Goal: Task Accomplishment & Management: Manage account settings

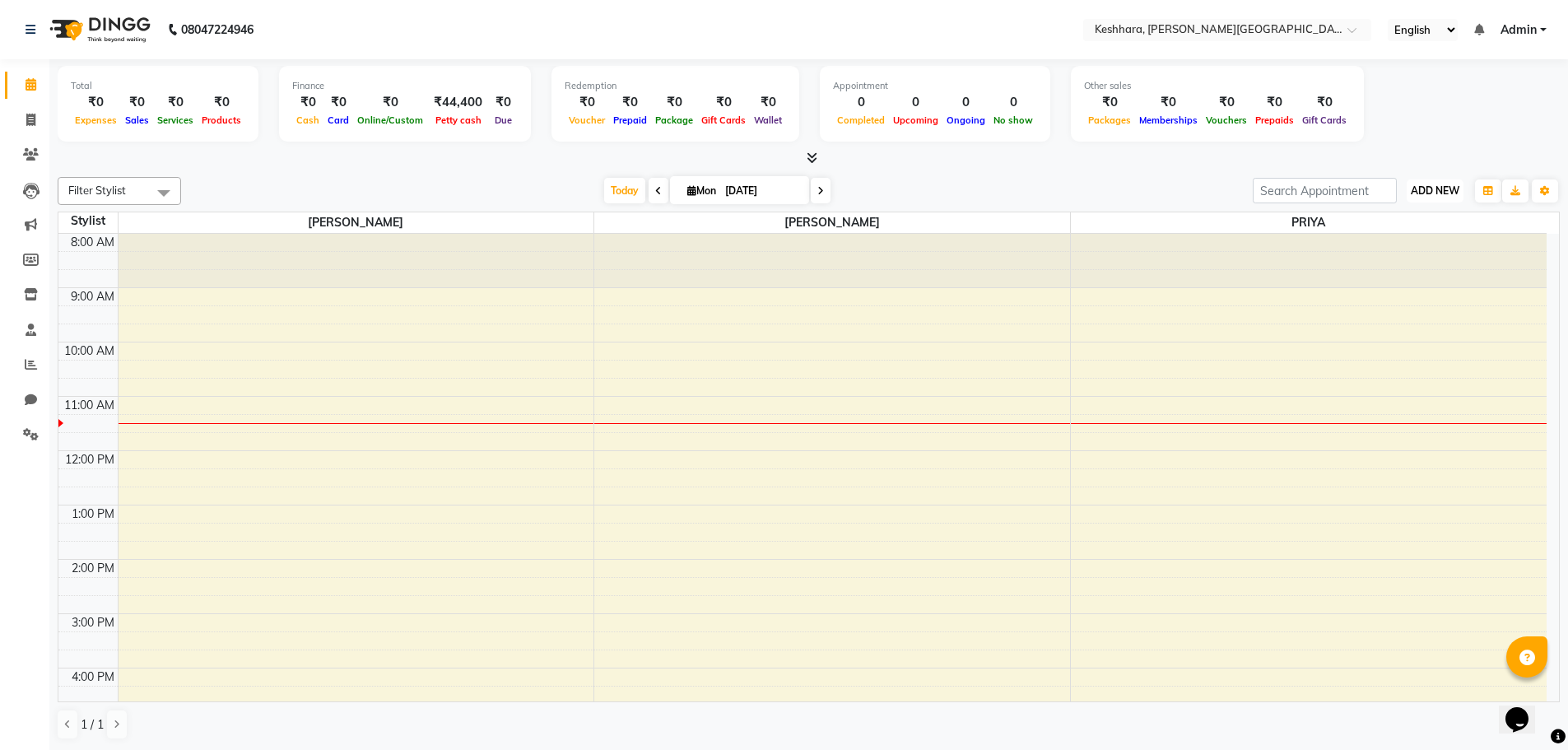
click at [1428, 195] on span "ADD NEW" at bounding box center [1435, 191] width 49 height 13
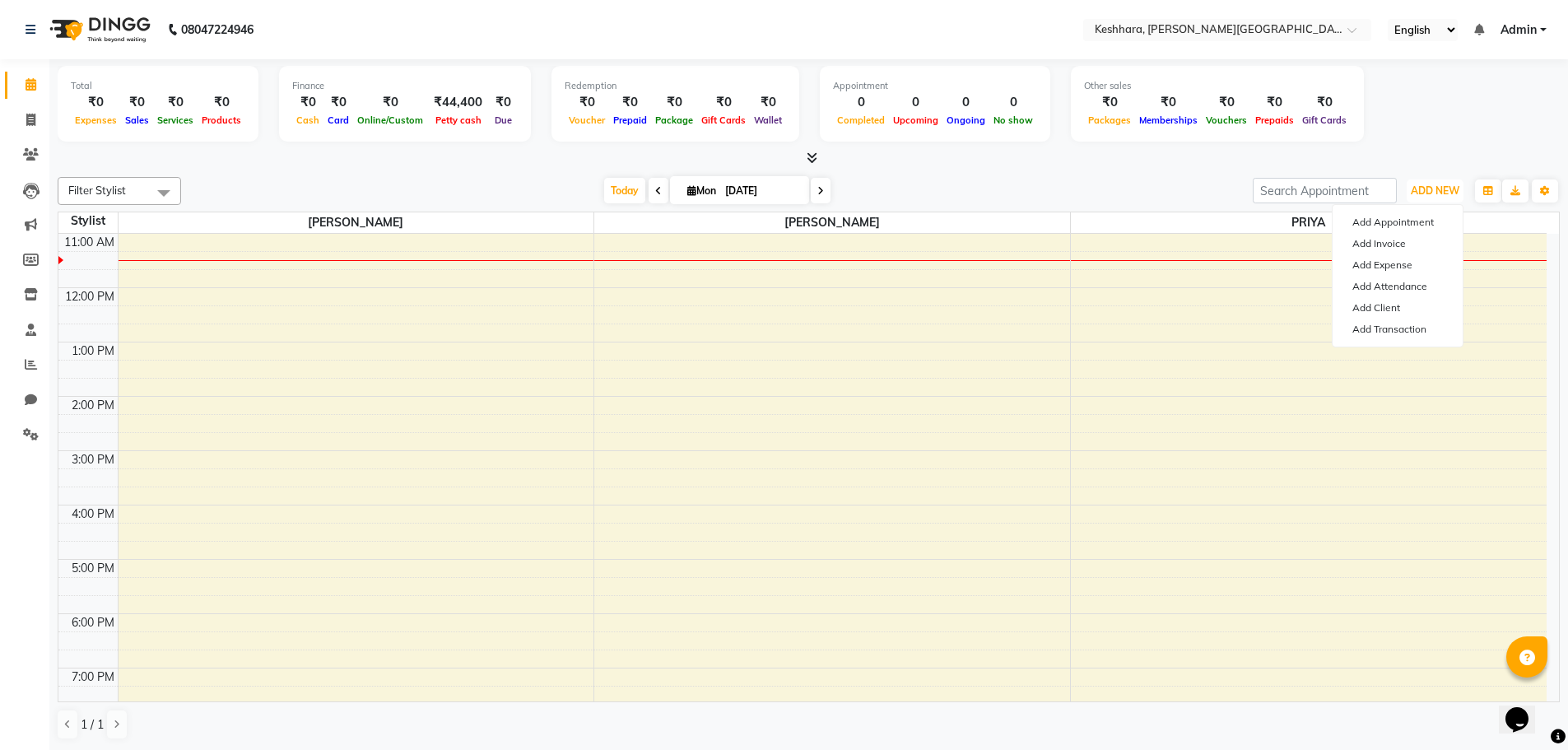
scroll to position [165, 0]
click at [1421, 218] on button "Add Appointment" at bounding box center [1398, 223] width 130 height 22
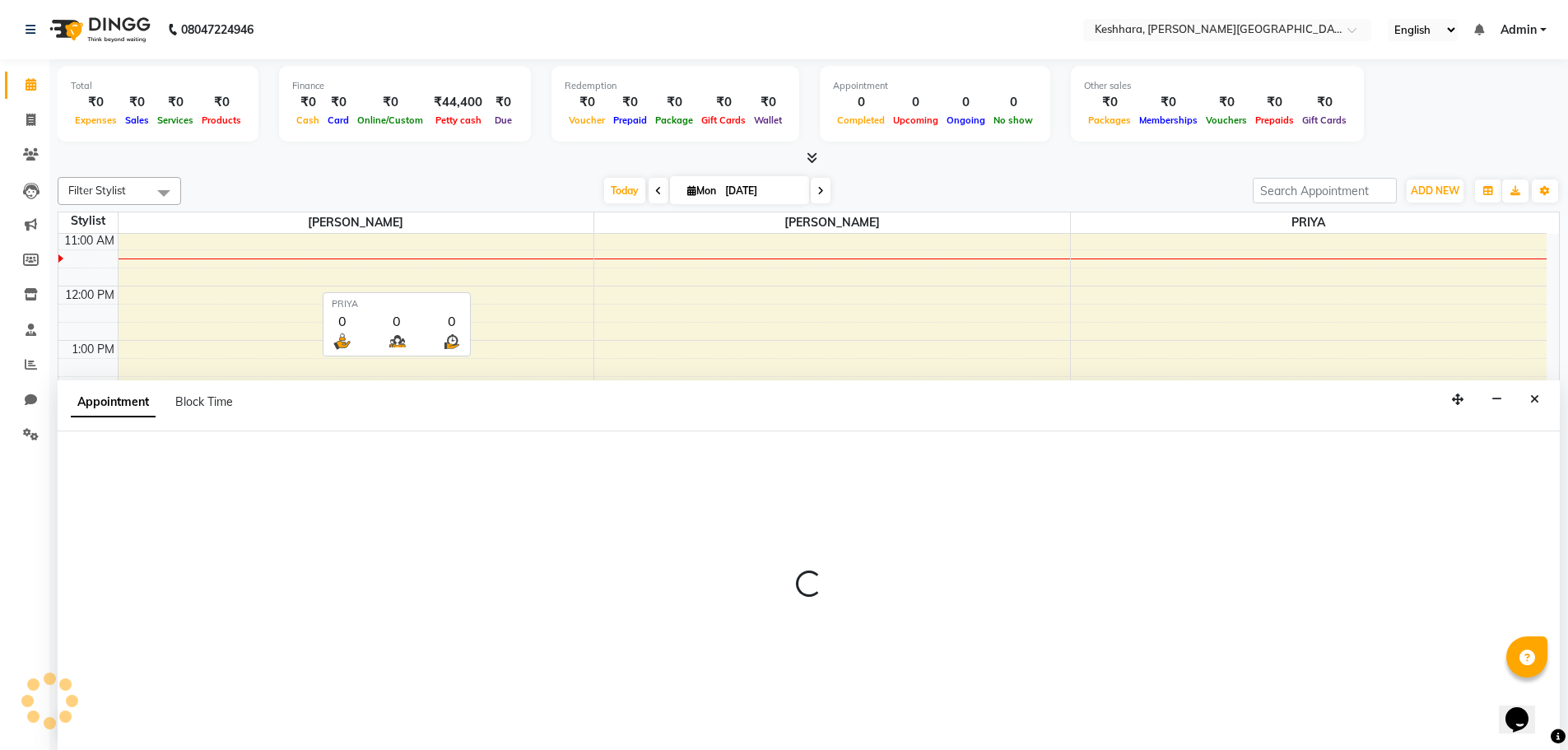
scroll to position [1, 0]
select select "540"
select select "tentative"
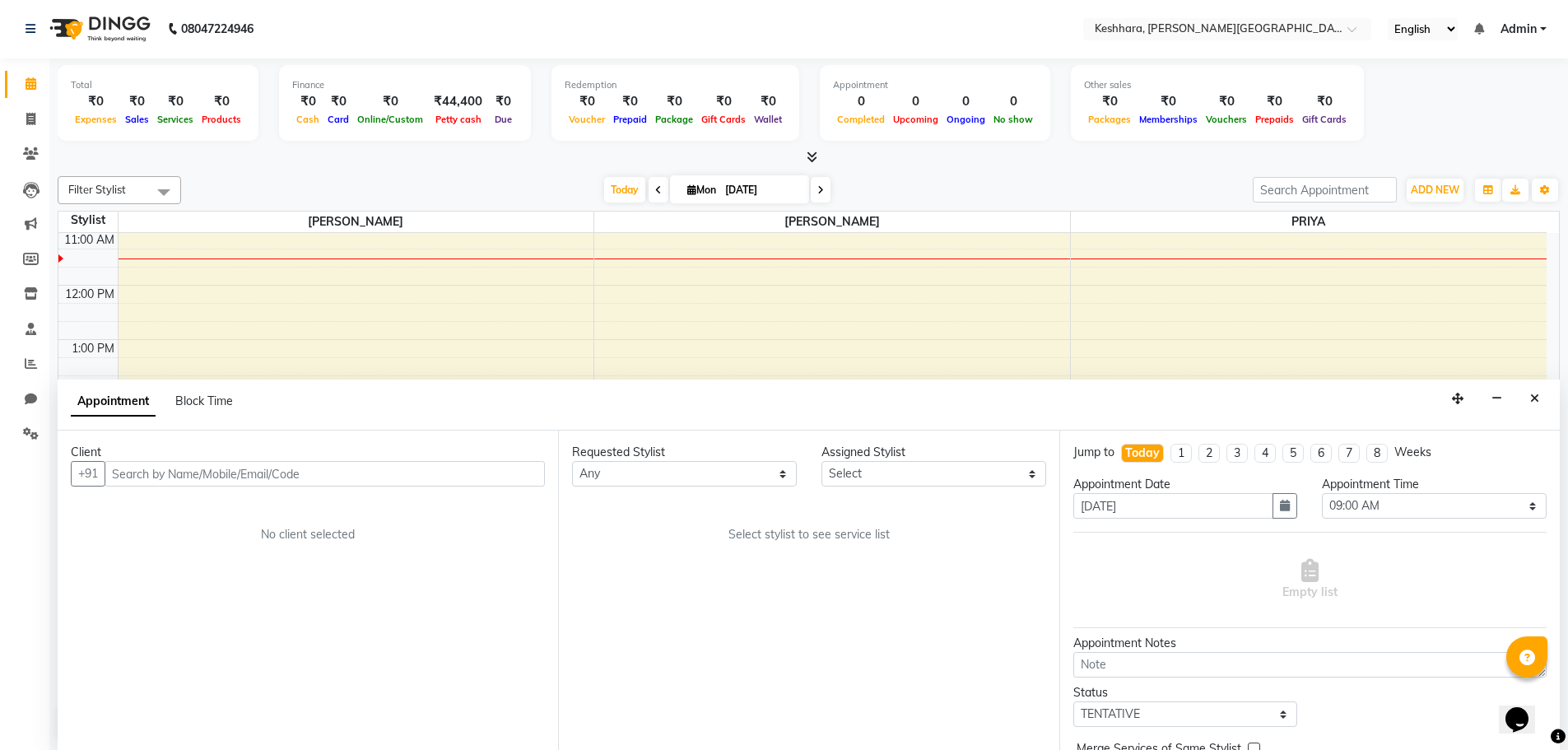
drag, startPoint x: 340, startPoint y: 475, endPoint x: 313, endPoint y: 467, distance: 28.2
click at [340, 474] on input "text" at bounding box center [324, 474] width 440 height 25
type input "pritesh"
click at [495, 476] on span "Add Client" at bounding box center [511, 474] width 55 height 14
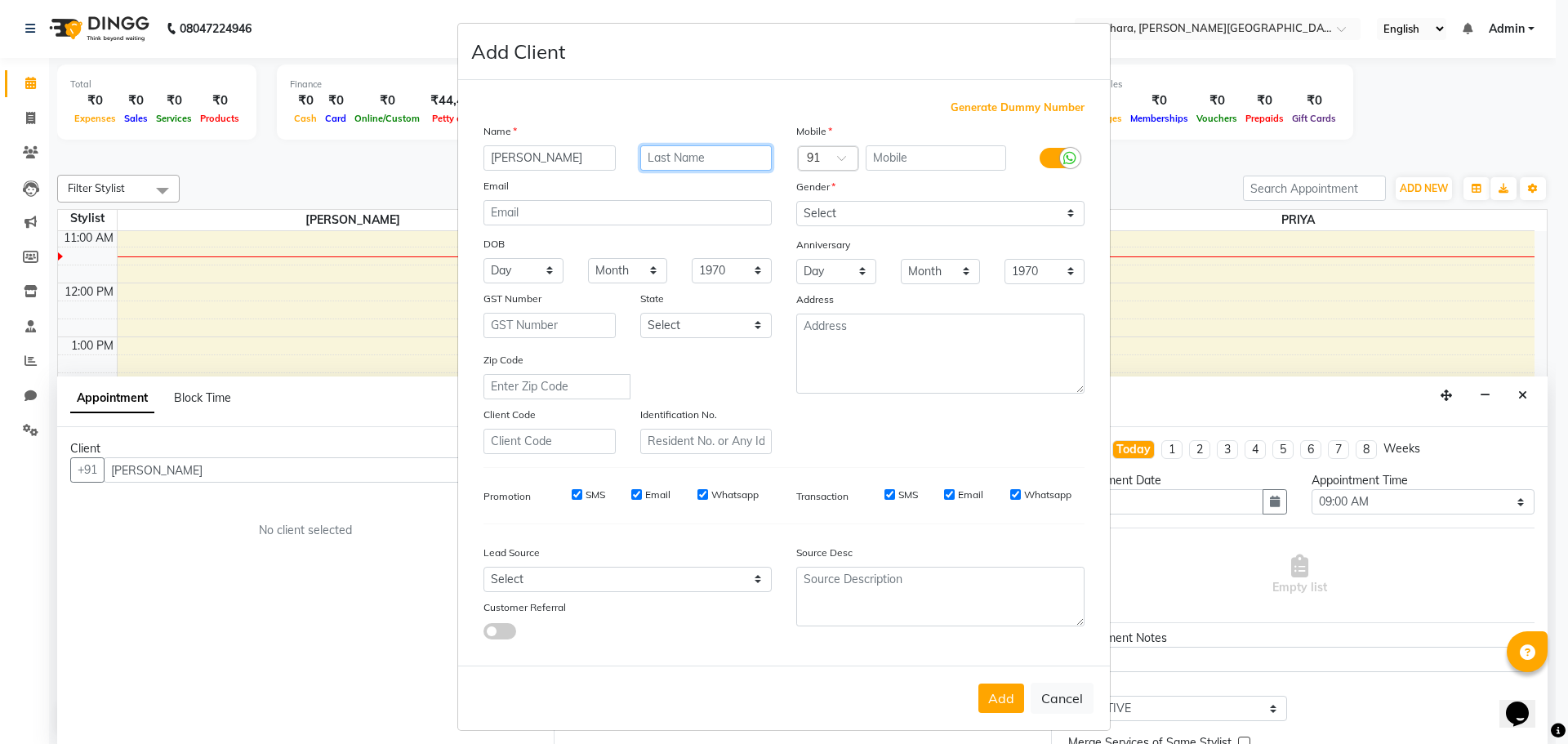
click at [689, 163] on input "text" at bounding box center [706, 158] width 132 height 25
type input "patel"
click at [951, 155] on input "text" at bounding box center [936, 158] width 141 height 25
type input "9925610029"
click at [910, 208] on select "Select Male Female Other Prefer Not To Say" at bounding box center [940, 214] width 288 height 25
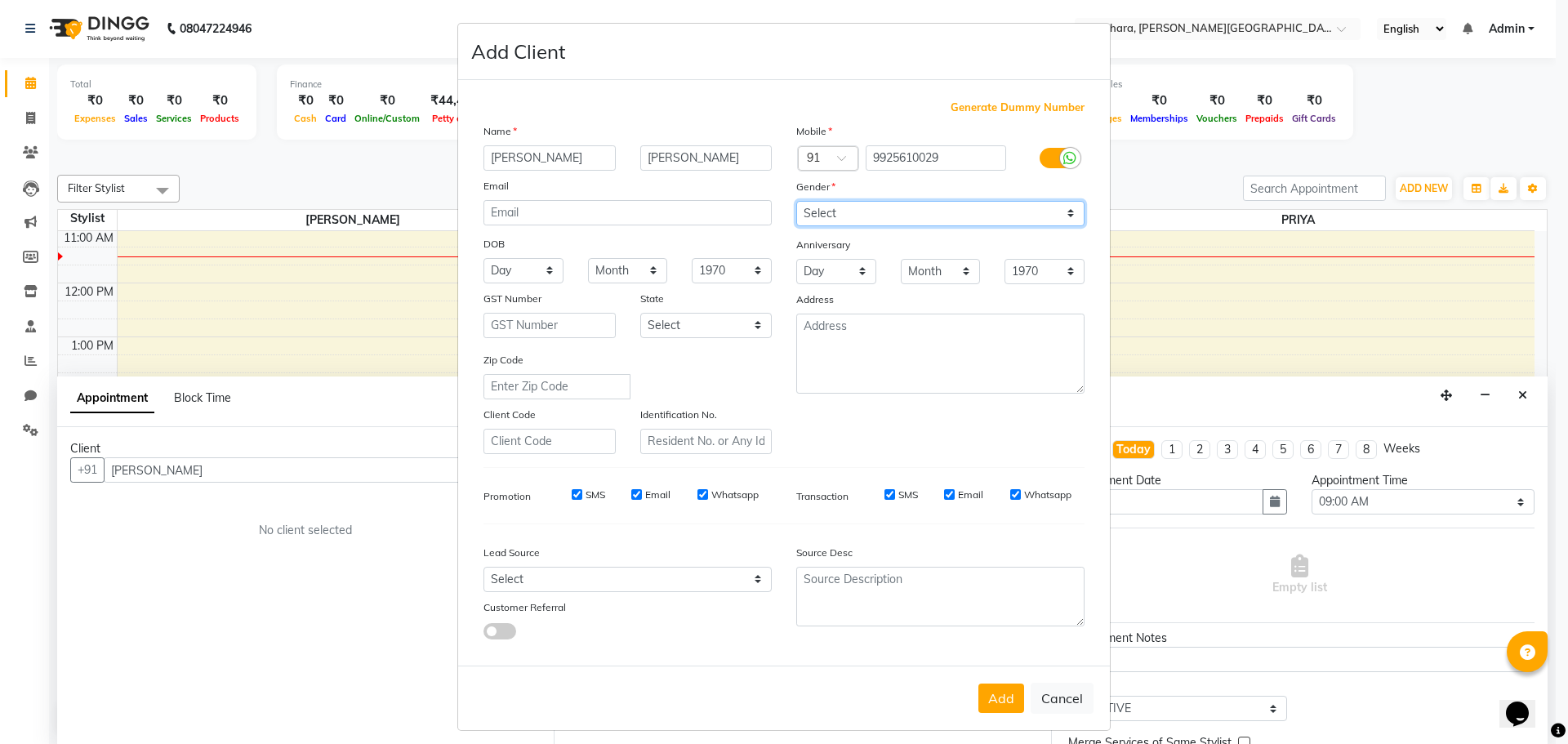
select select "male"
click at [797, 201] on select "Select Male Female Other Prefer Not To Say" at bounding box center [940, 214] width 288 height 25
click at [996, 700] on button "Add" at bounding box center [1000, 698] width 46 height 30
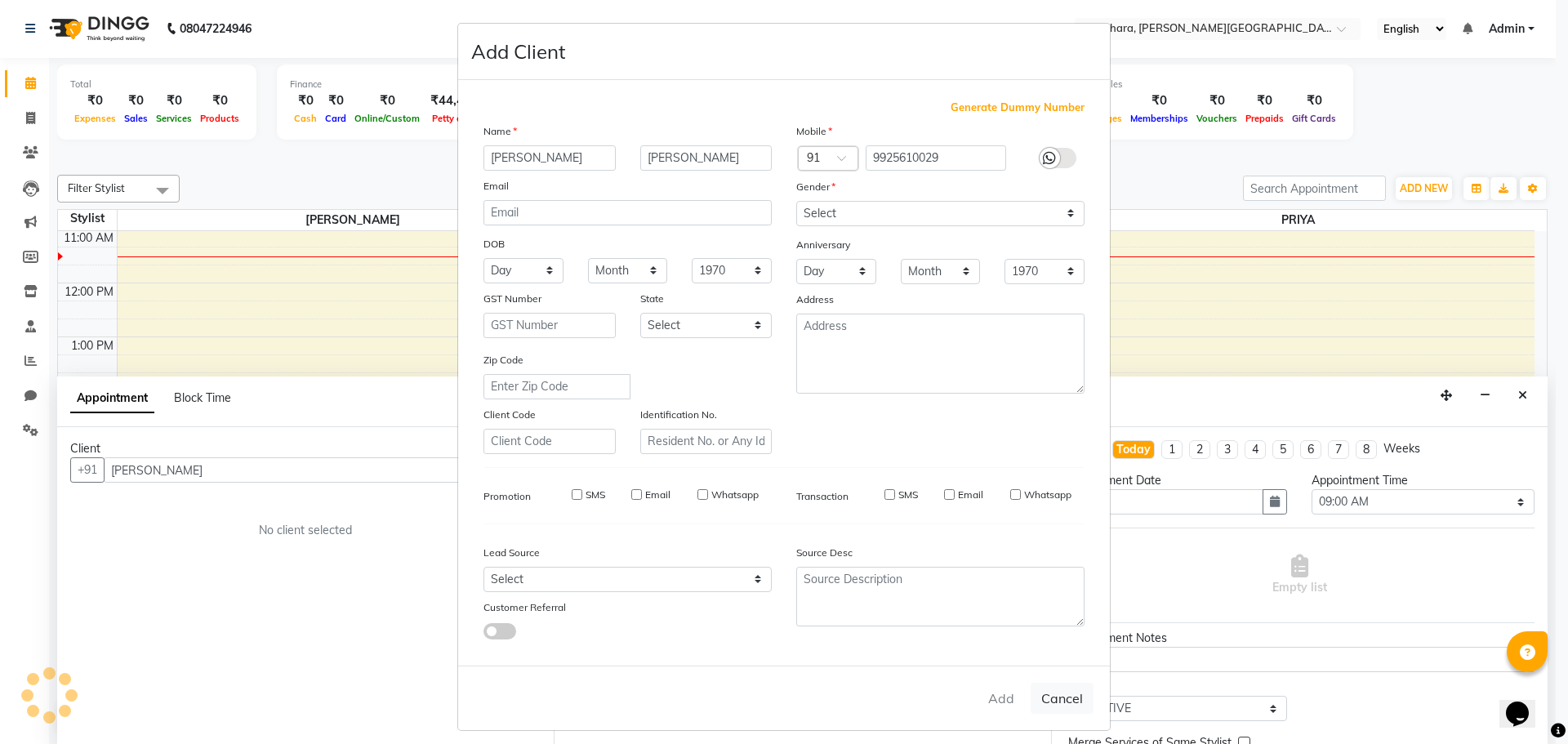
type input "9925610029"
select select
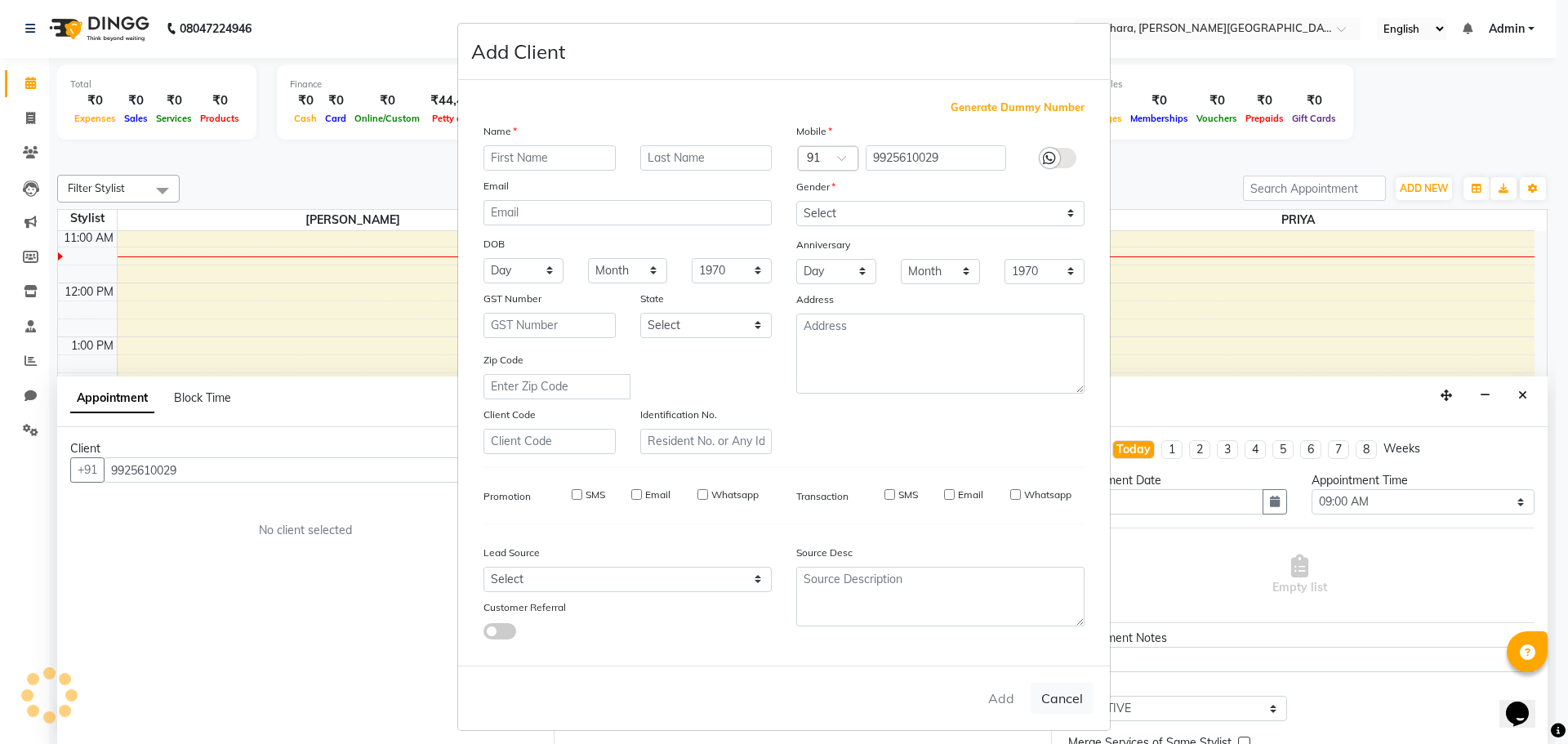
select select
checkbox input "false"
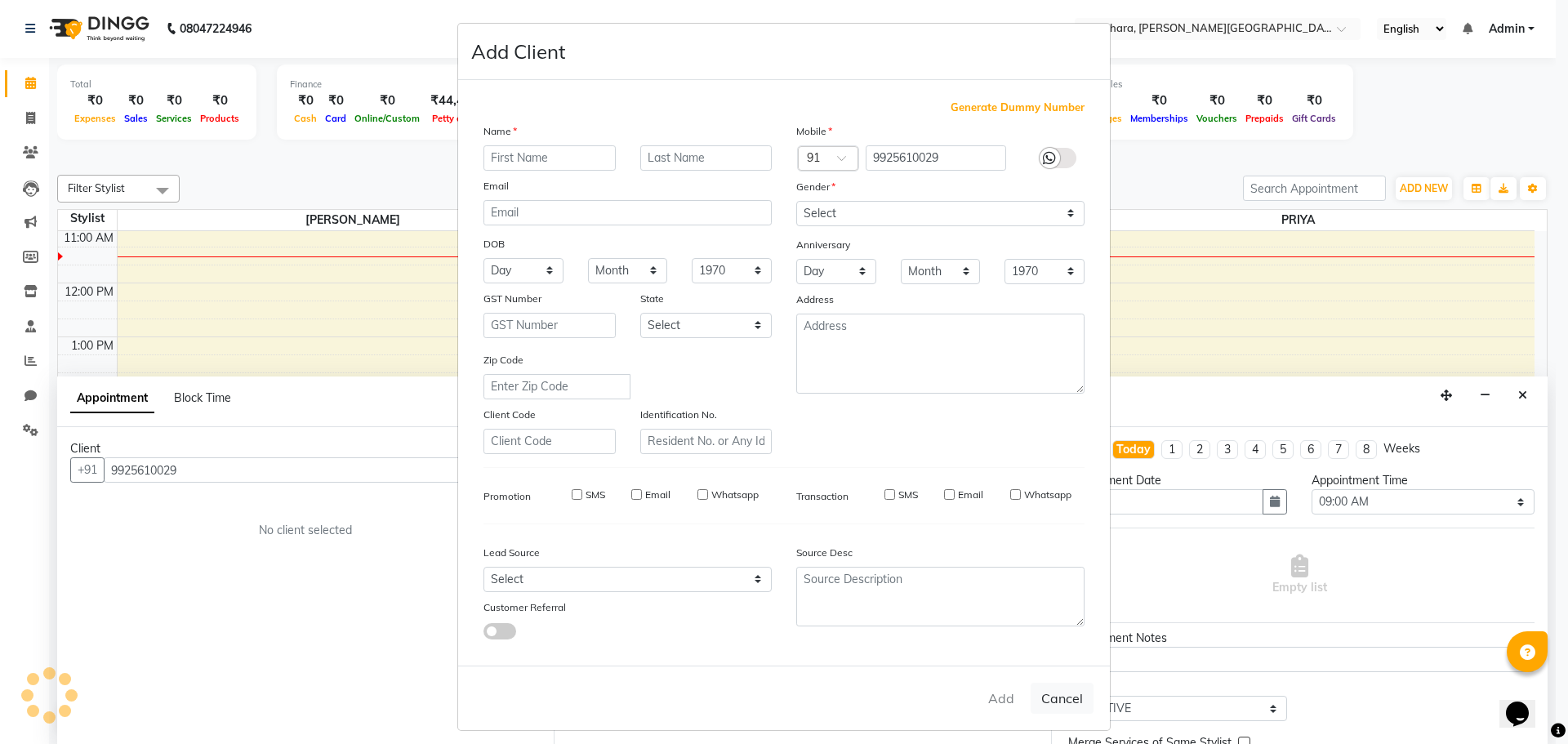
checkbox input "false"
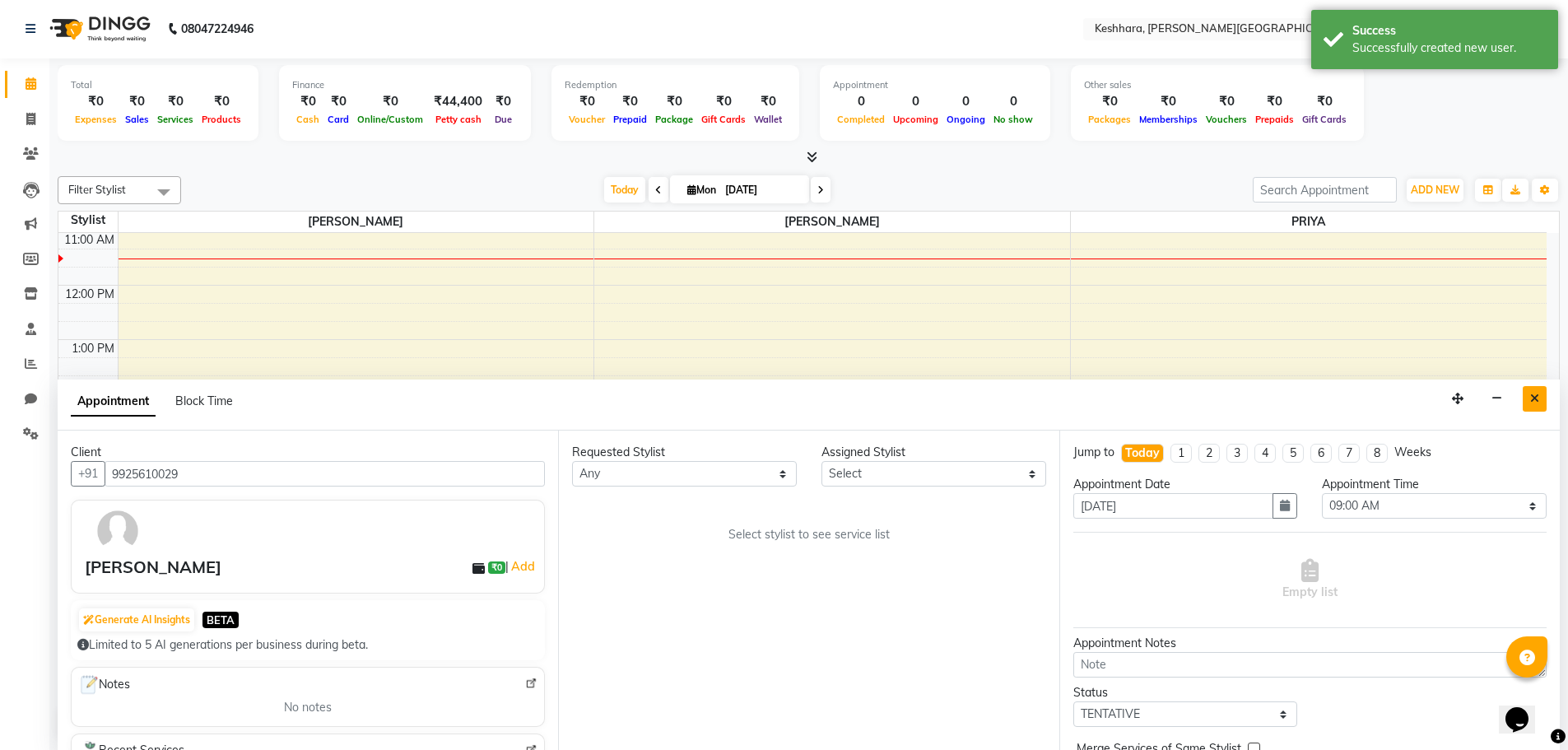
click at [1537, 393] on icon "Close" at bounding box center [1535, 399] width 9 height 12
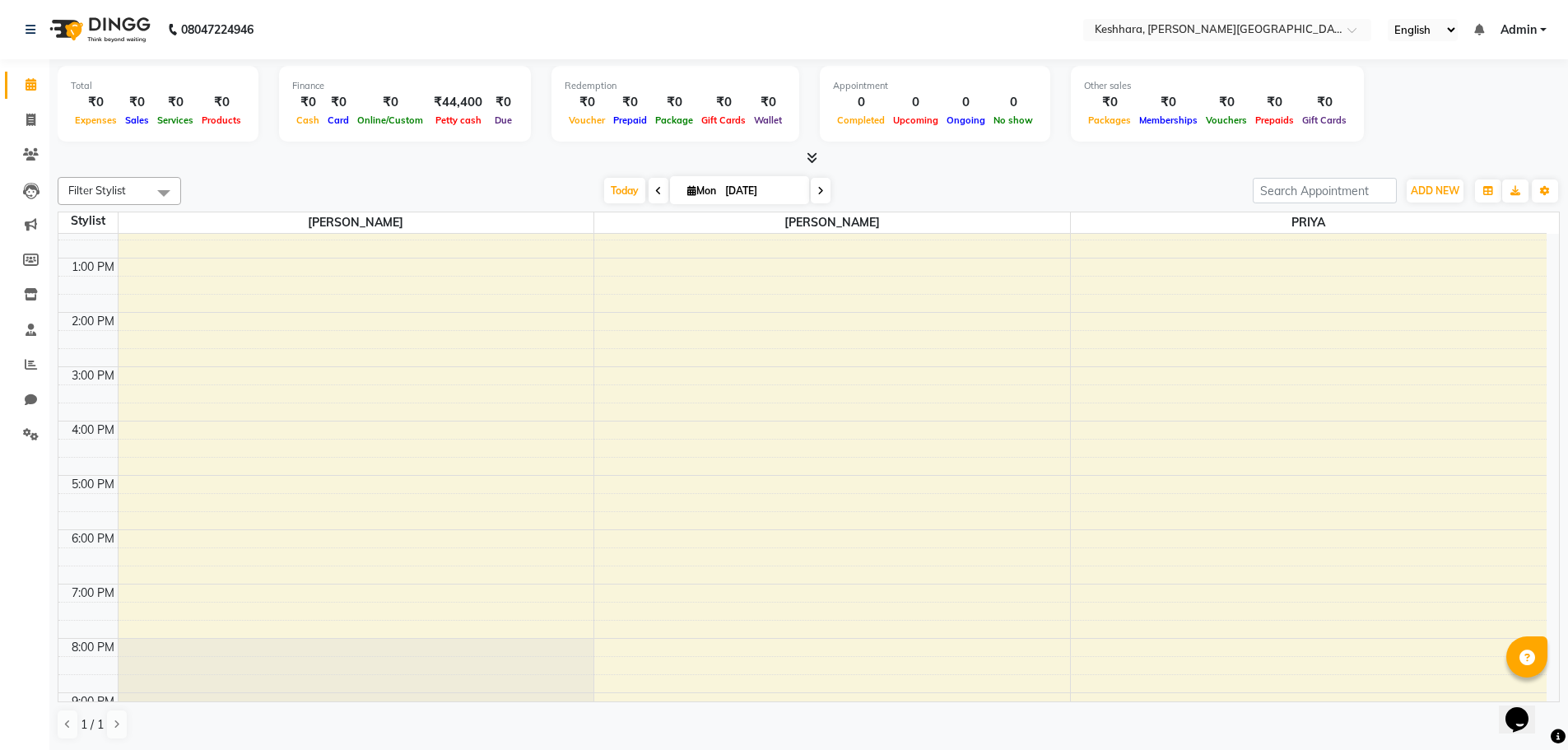
scroll to position [0, 0]
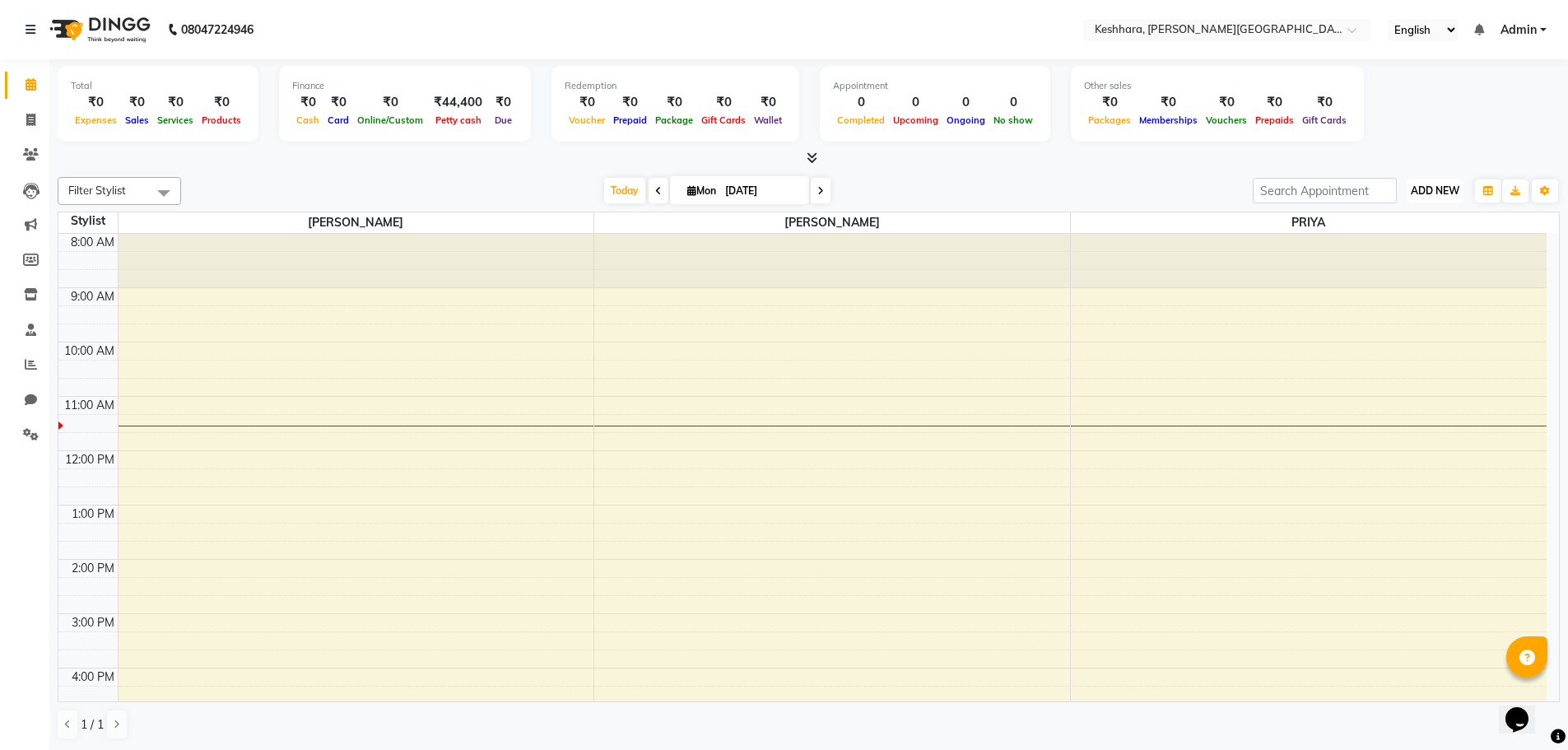
click at [1440, 190] on span "ADD NEW" at bounding box center [1435, 191] width 49 height 13
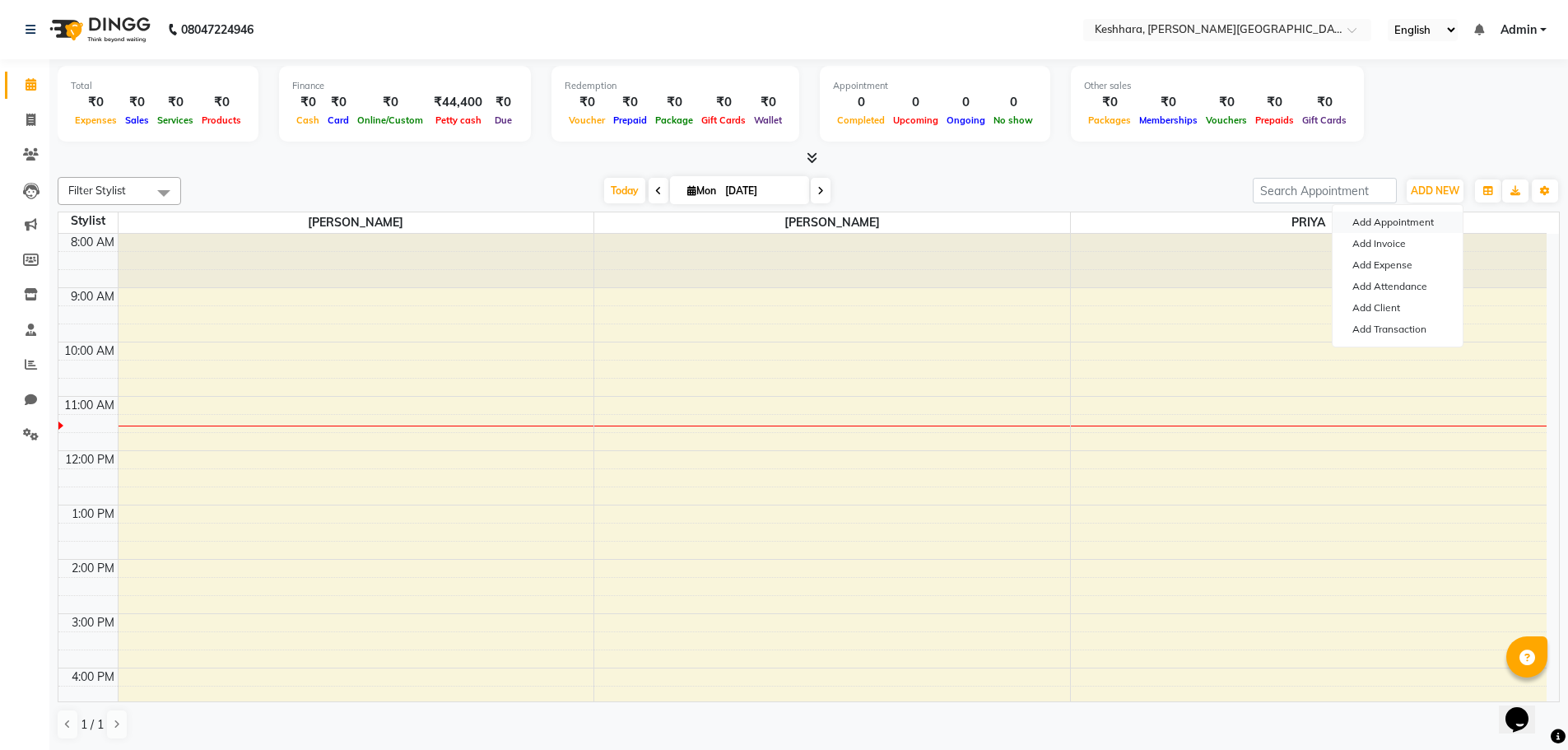
click at [1375, 220] on button "Add Appointment" at bounding box center [1398, 223] width 130 height 22
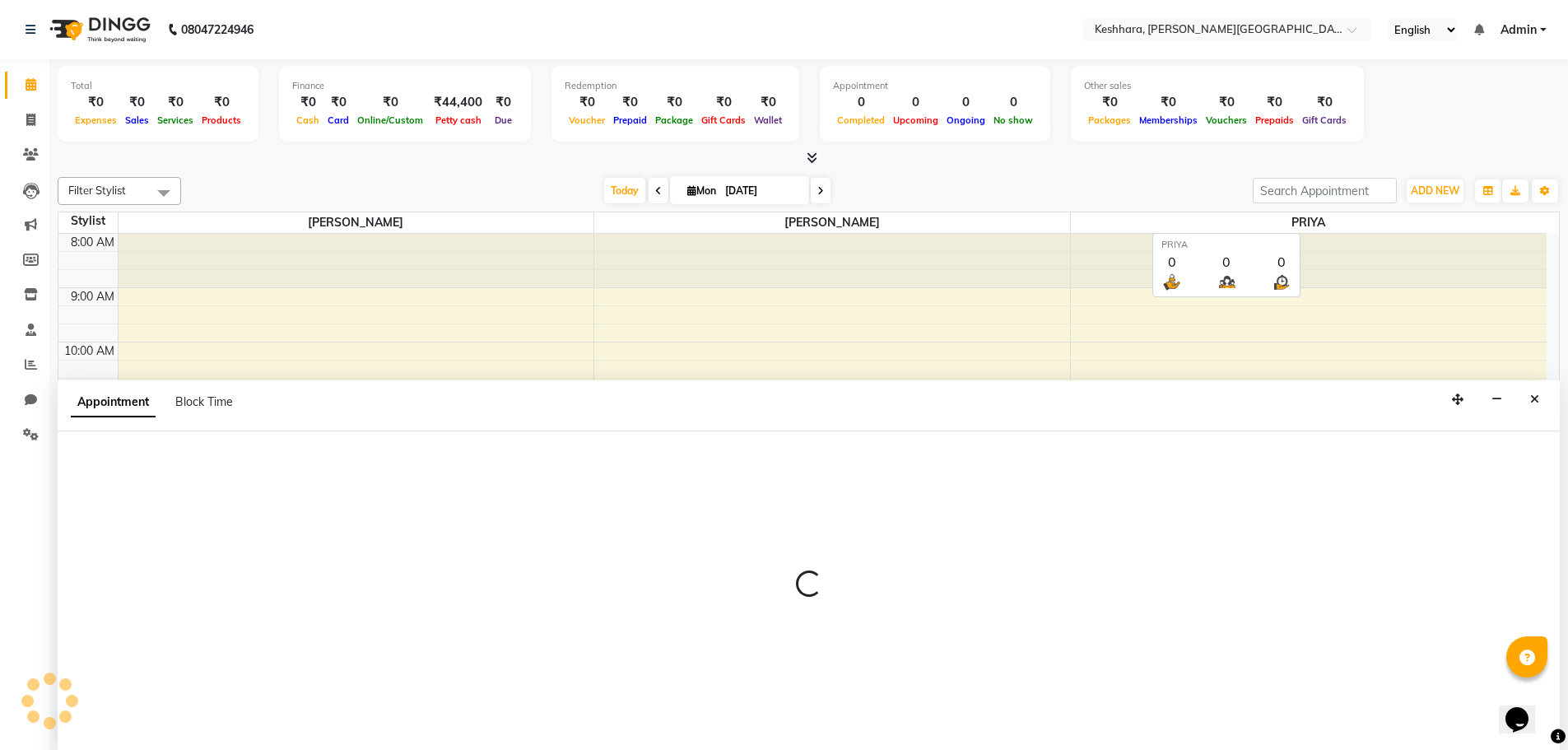
scroll to position [1, 0]
select select "tentative"
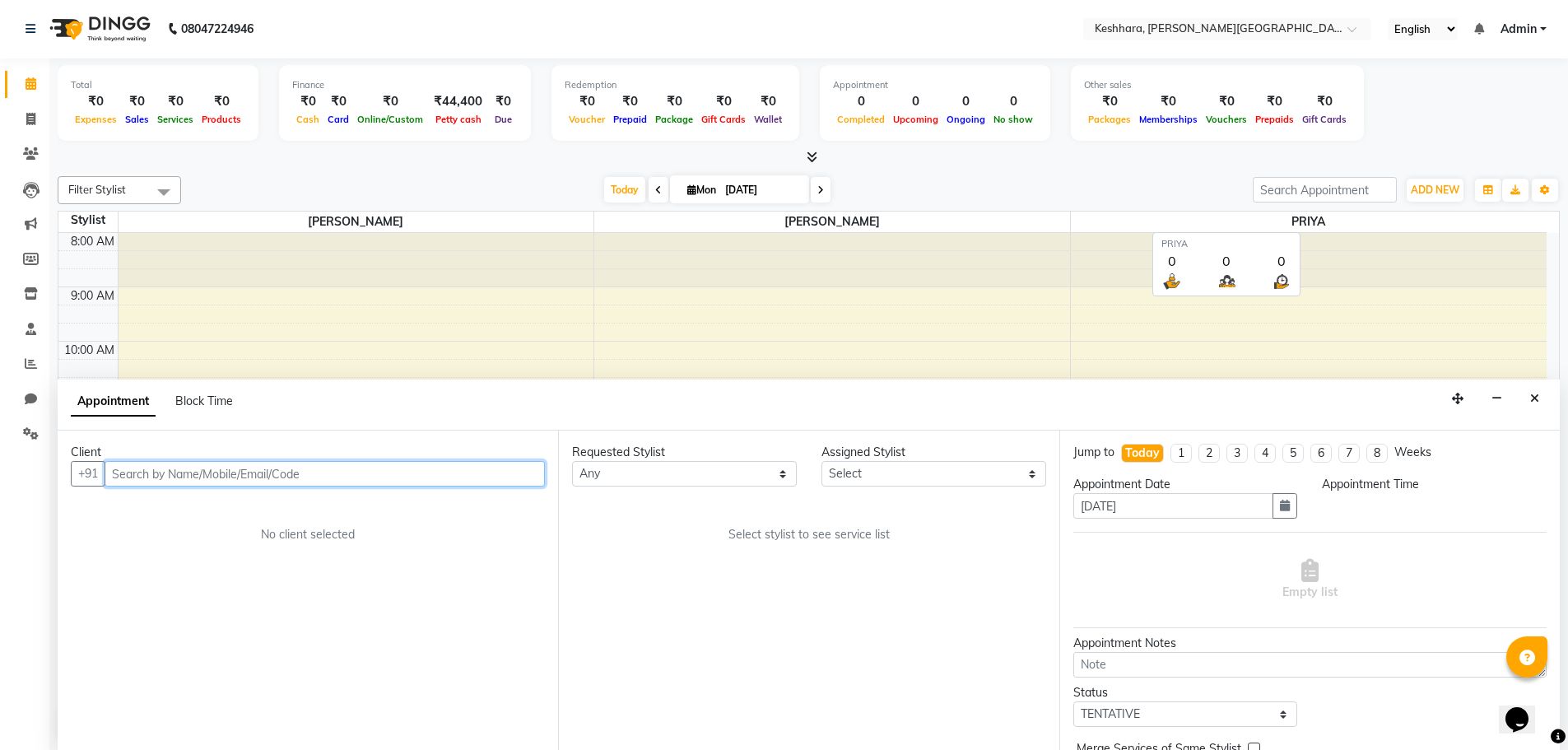
select select "540"
click at [262, 473] on input "text" at bounding box center [324, 474] width 440 height 25
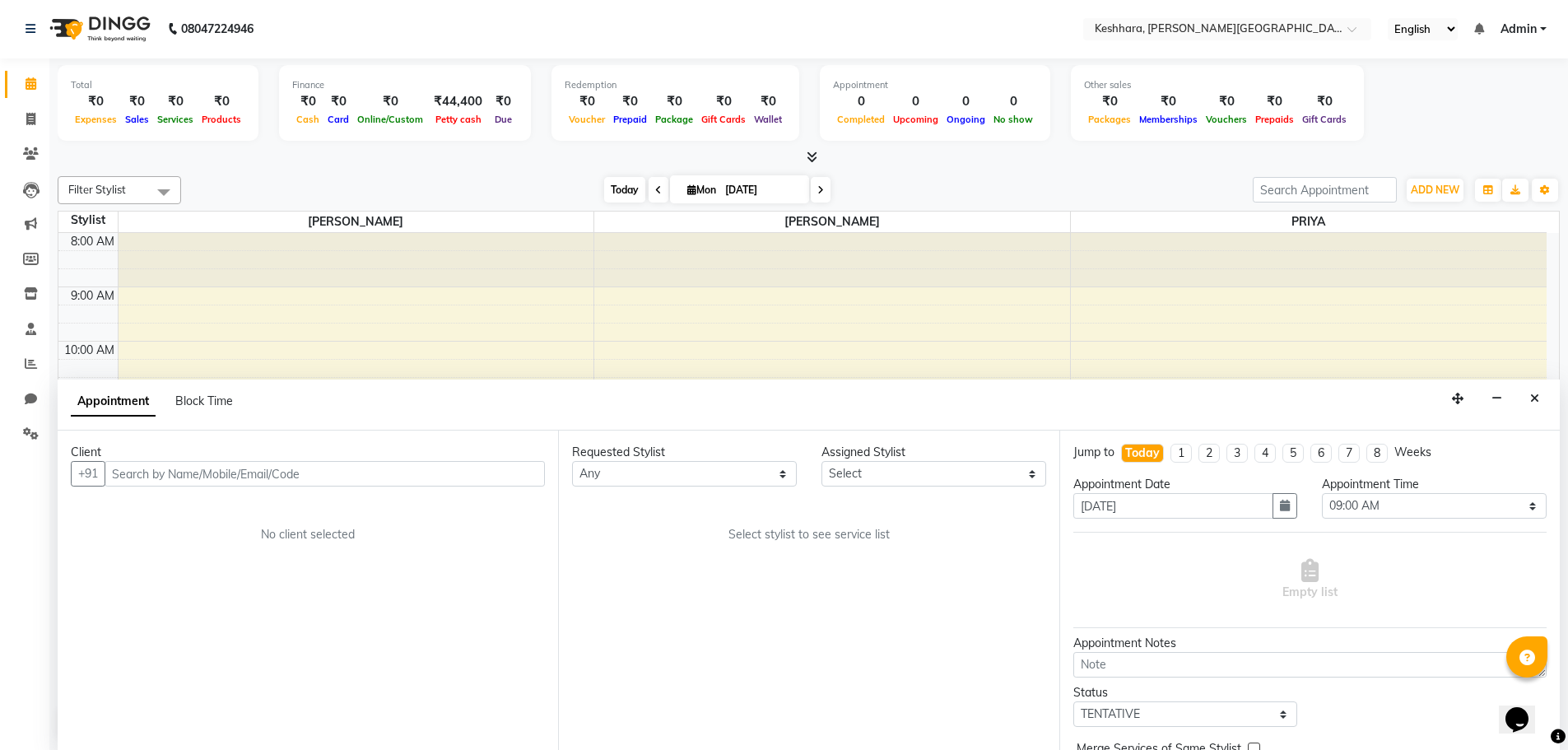
click at [621, 189] on span "Today" at bounding box center [624, 189] width 41 height 25
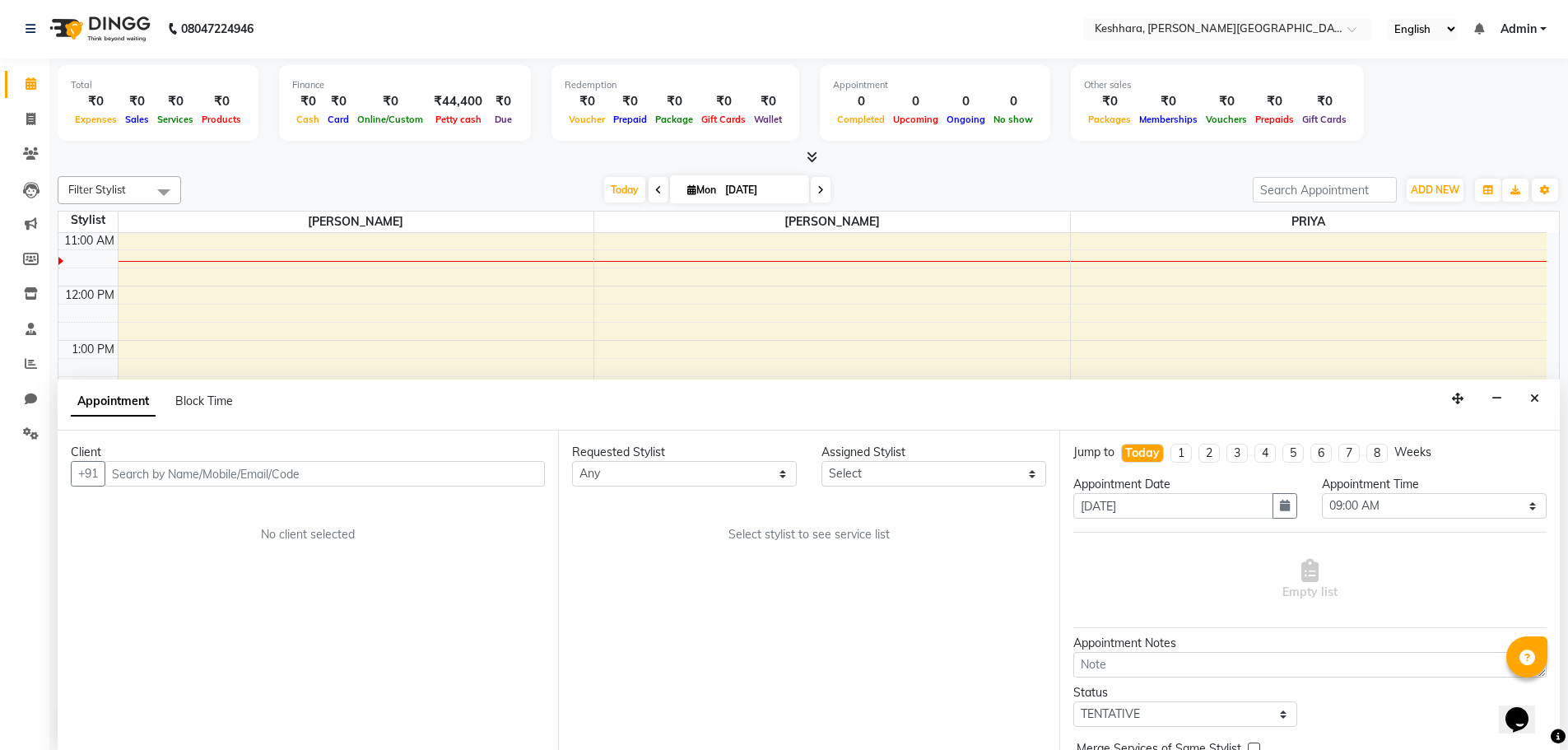
scroll to position [0, 0]
click at [1530, 404] on icon "Close" at bounding box center [1535, 399] width 9 height 12
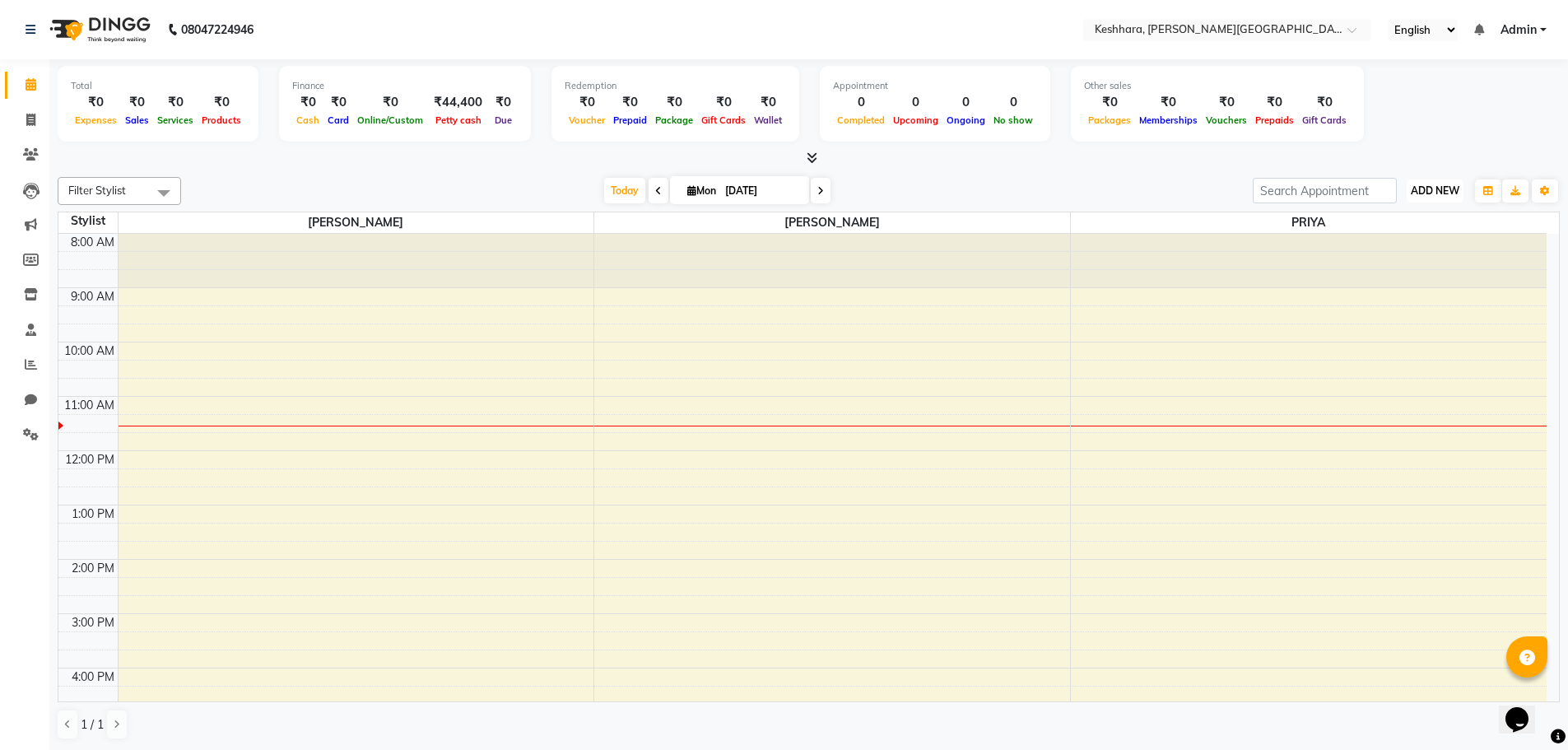
click at [1448, 194] on span "ADD NEW" at bounding box center [1435, 191] width 49 height 13
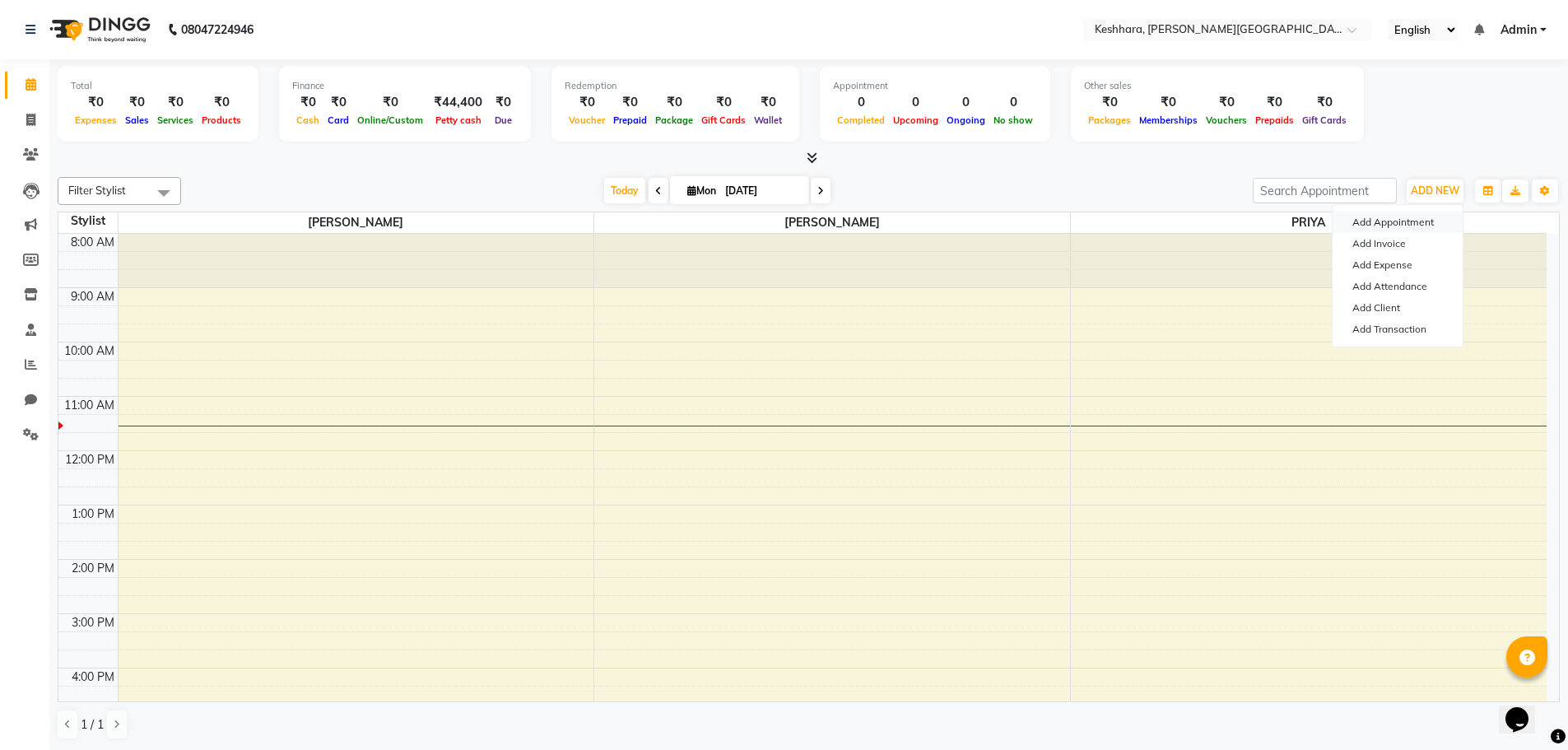
click at [1409, 221] on button "Add Appointment" at bounding box center [1398, 223] width 130 height 22
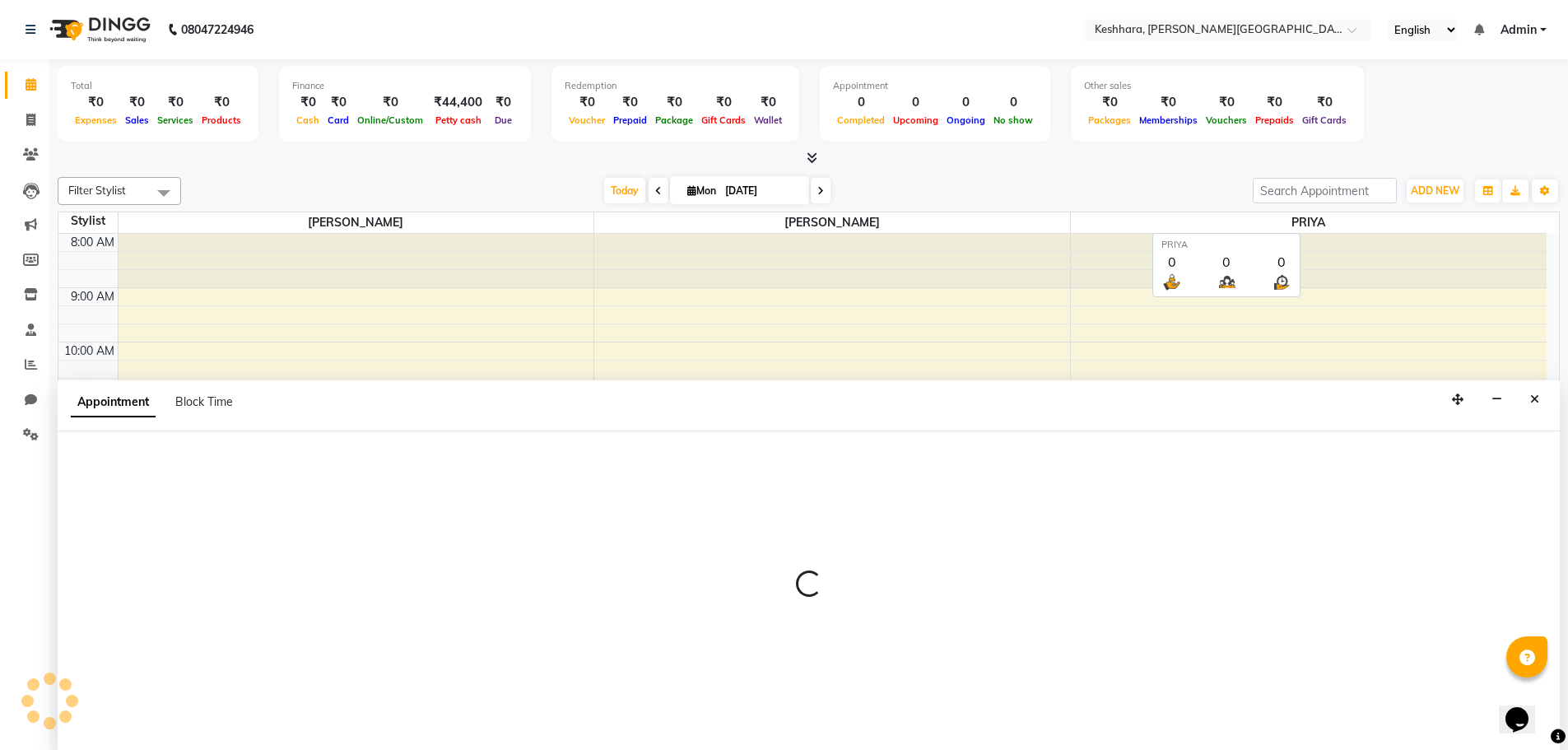
scroll to position [1, 0]
select select "540"
select select "tentative"
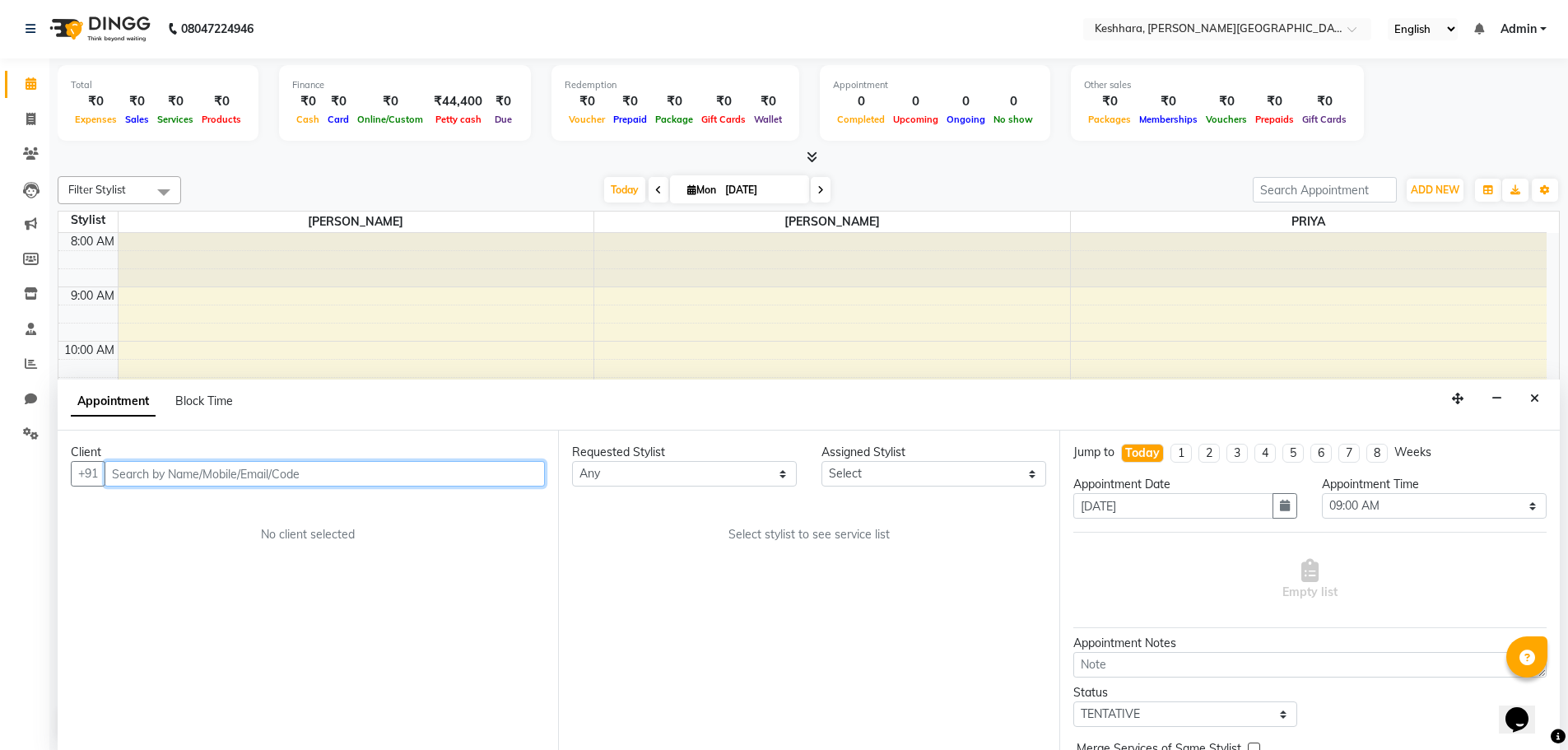
click at [431, 472] on input "text" at bounding box center [324, 474] width 440 height 25
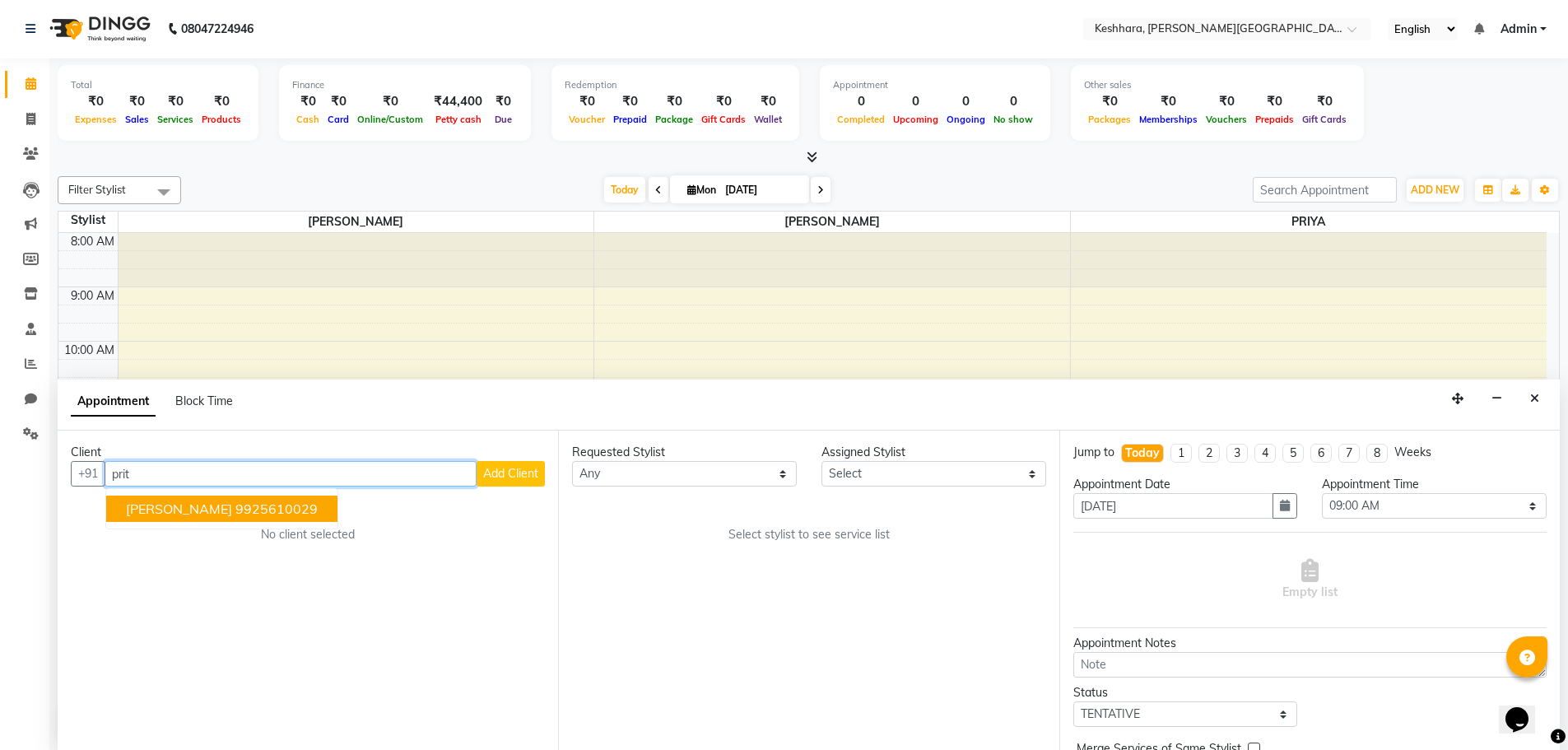
click at [241, 512] on ngb-highlight "9925610029" at bounding box center [276, 509] width 82 height 16
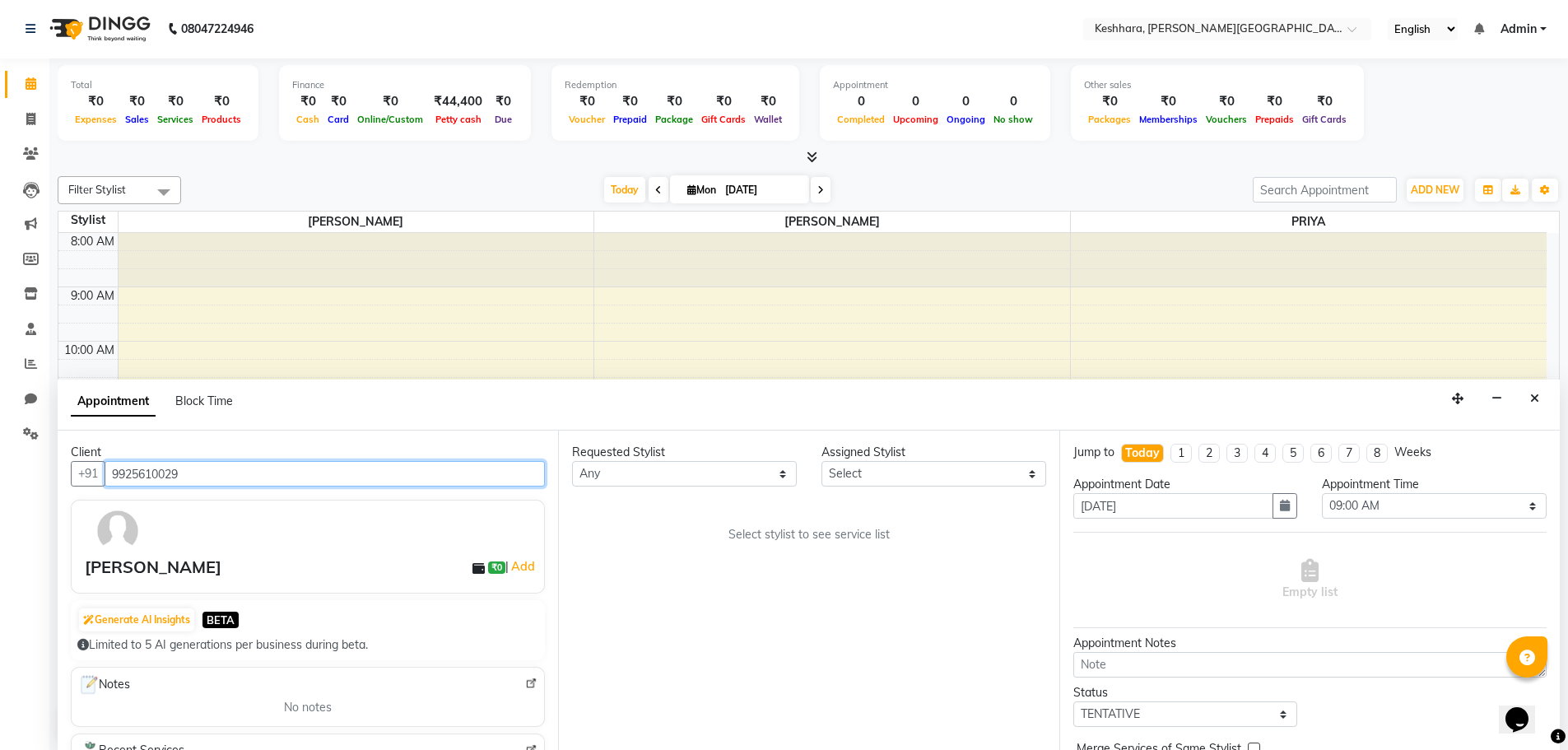
type input "9925610029"
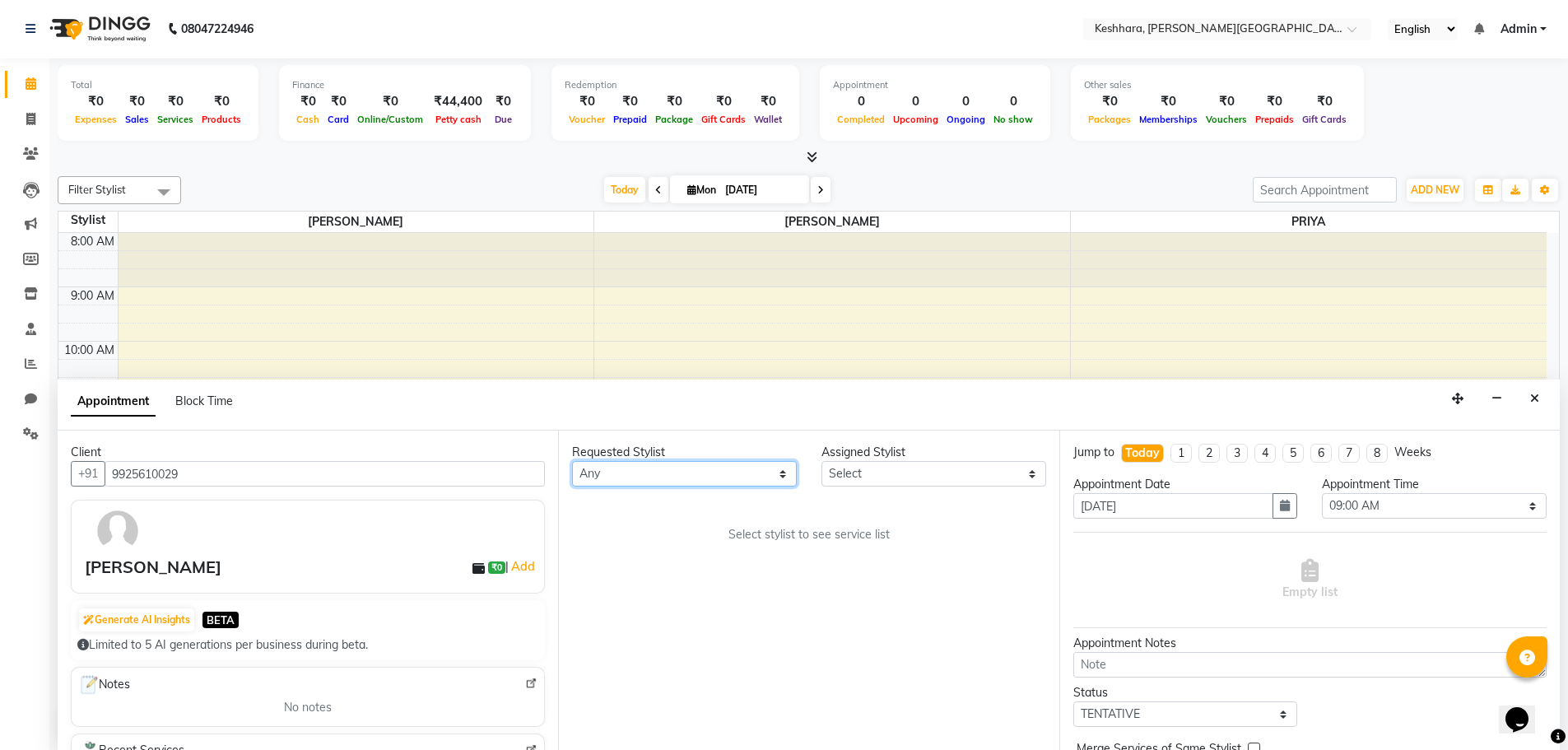
click at [642, 470] on select "Any [PERSON_NAME] PRIYA [PERSON_NAME]" at bounding box center [684, 474] width 225 height 25
select select "72678"
click at [572, 461] on select "Any [PERSON_NAME] PRIYA [PERSON_NAME]" at bounding box center [684, 474] width 225 height 25
select select "72678"
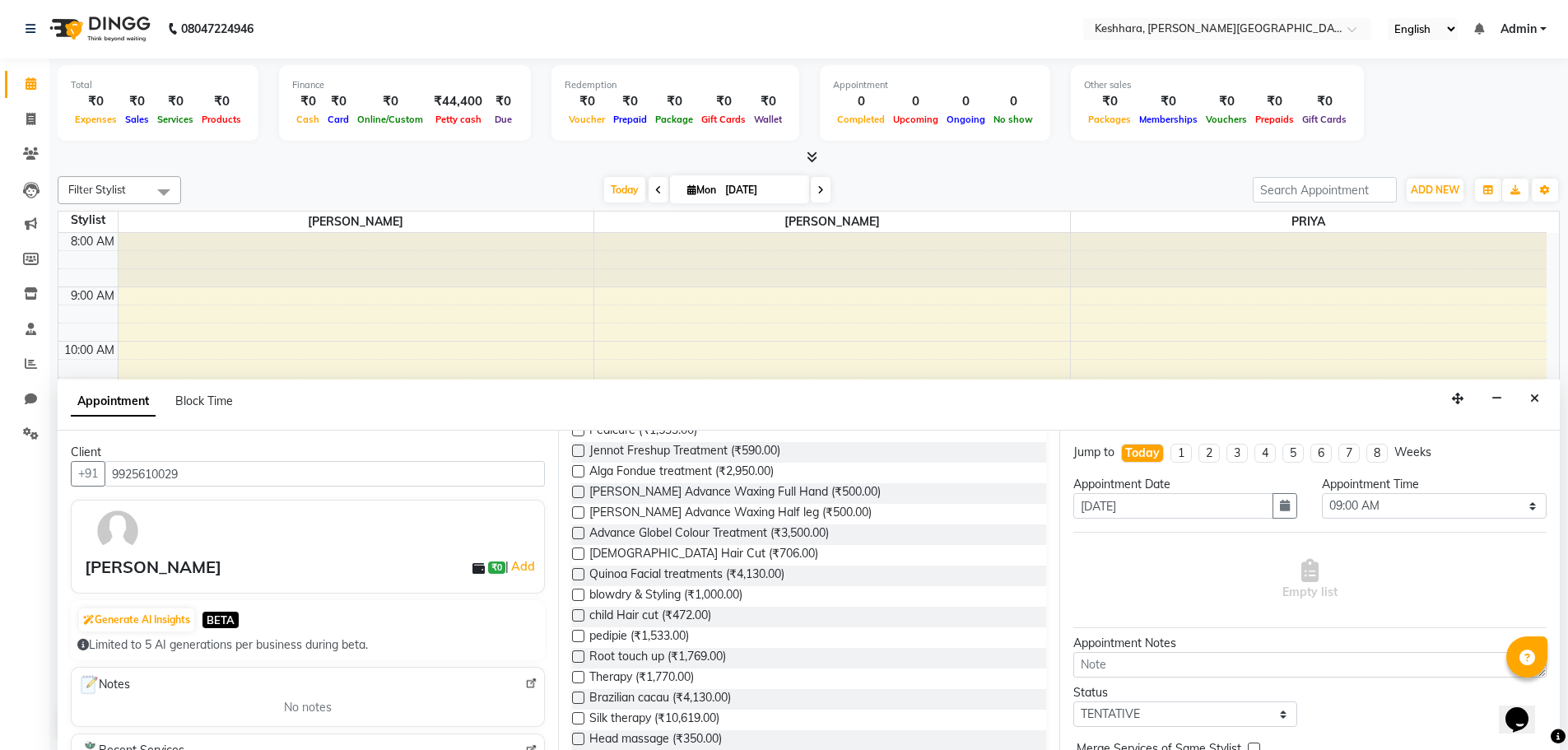
scroll to position [576, 0]
click at [581, 667] on label at bounding box center [578, 666] width 13 height 13
click at [581, 667] on input "checkbox" at bounding box center [578, 668] width 11 height 11
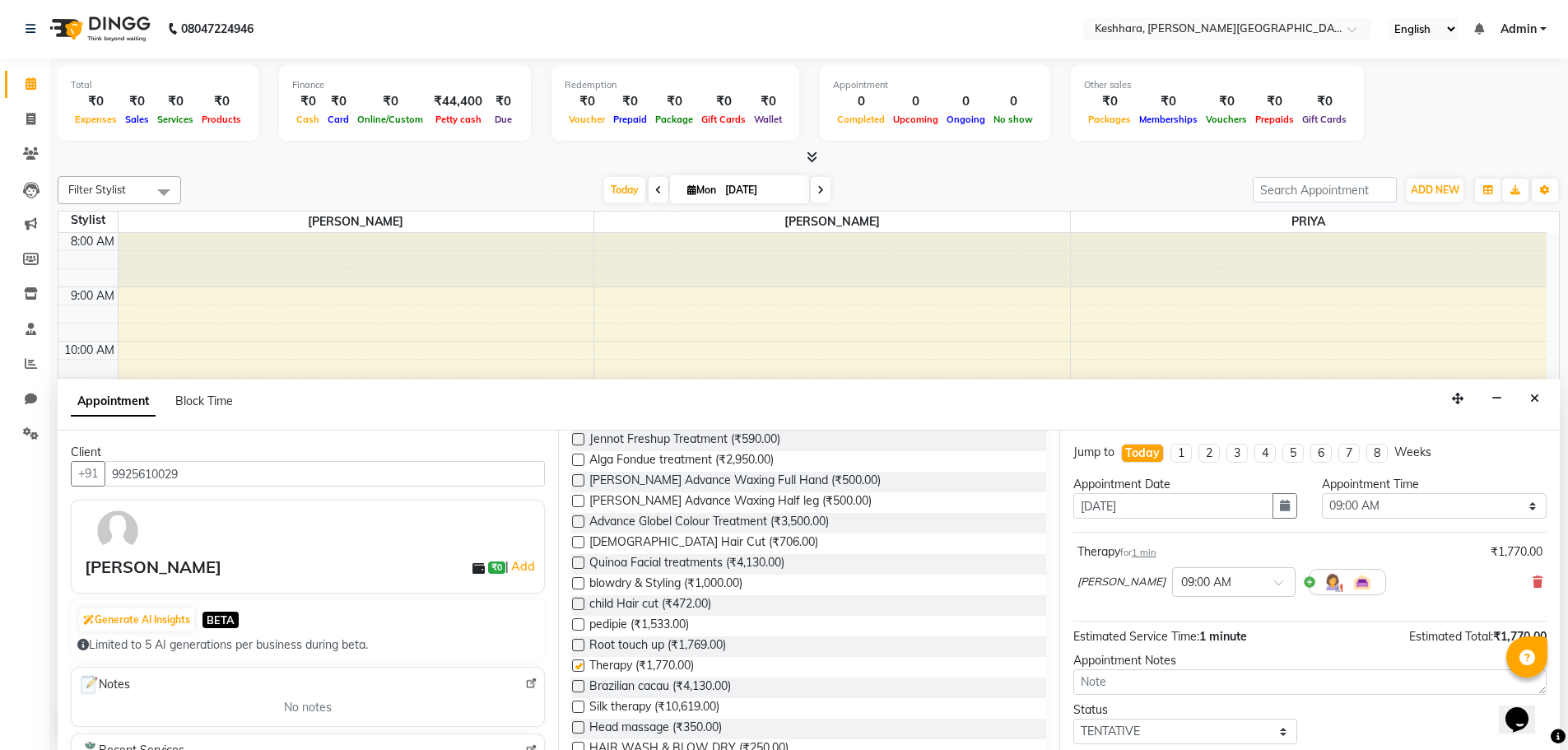
checkbox input "false"
click at [1425, 503] on select "Select 09:00 AM 09:15 AM 09:30 AM 09:45 AM 10:00 AM 10:15 AM 10:30 AM 10:45 AM …" at bounding box center [1434, 506] width 225 height 25
select select "870"
click at [1322, 494] on select "Select 09:00 AM 09:15 AM 09:30 AM 09:45 AM 10:00 AM 10:15 AM 10:30 AM 10:45 AM …" at bounding box center [1434, 506] width 225 height 25
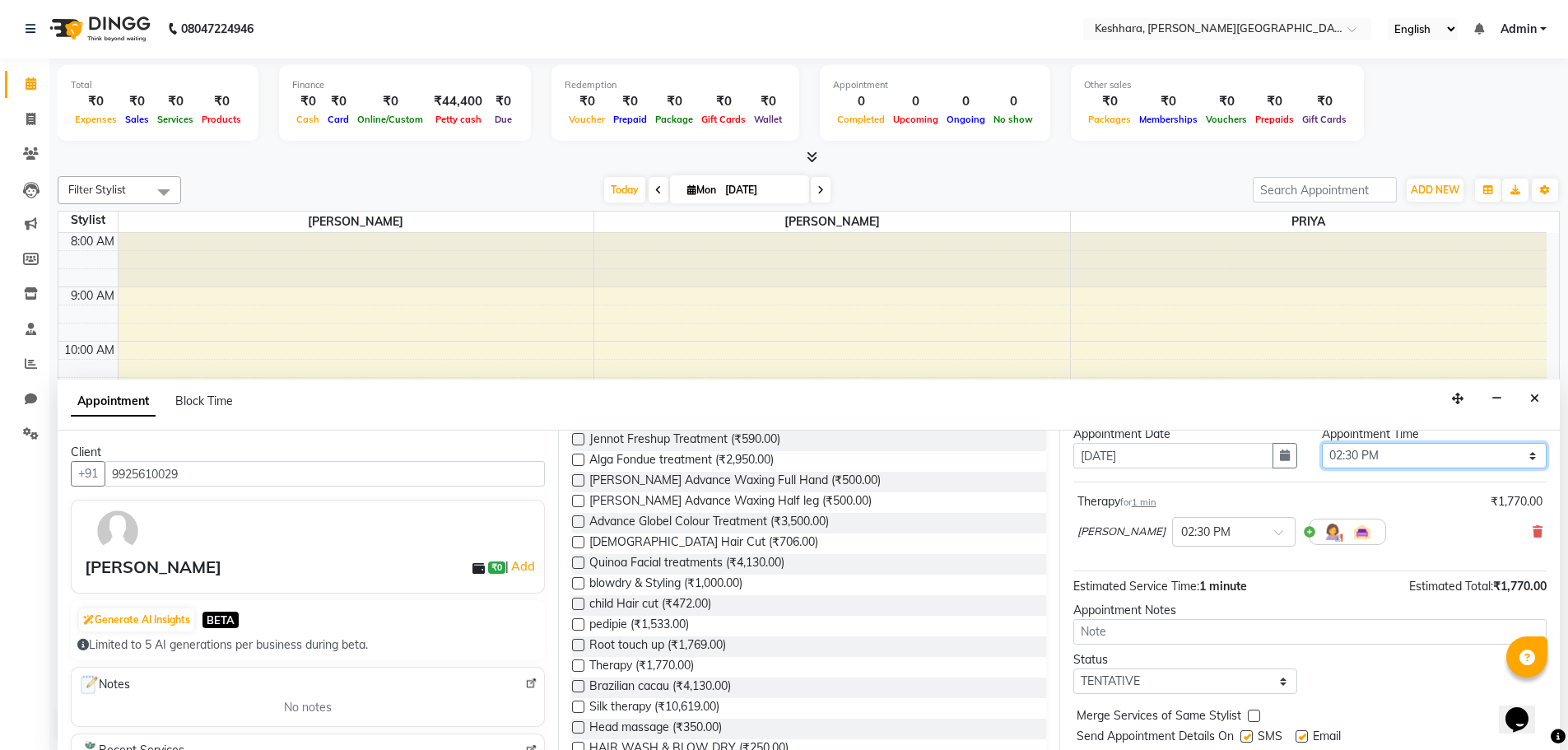
scroll to position [98, 0]
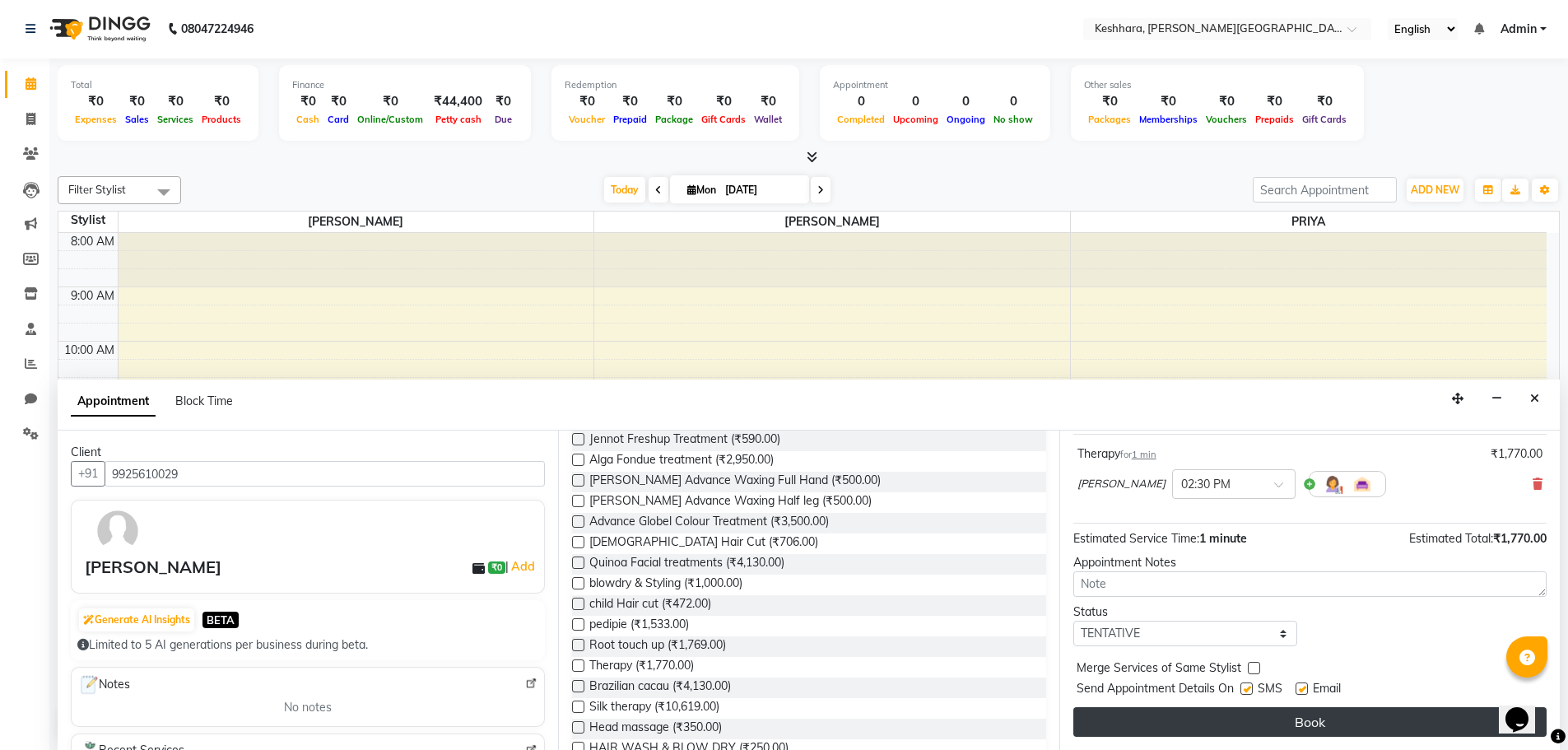
click at [1314, 734] on button "Book" at bounding box center [1310, 722] width 473 height 30
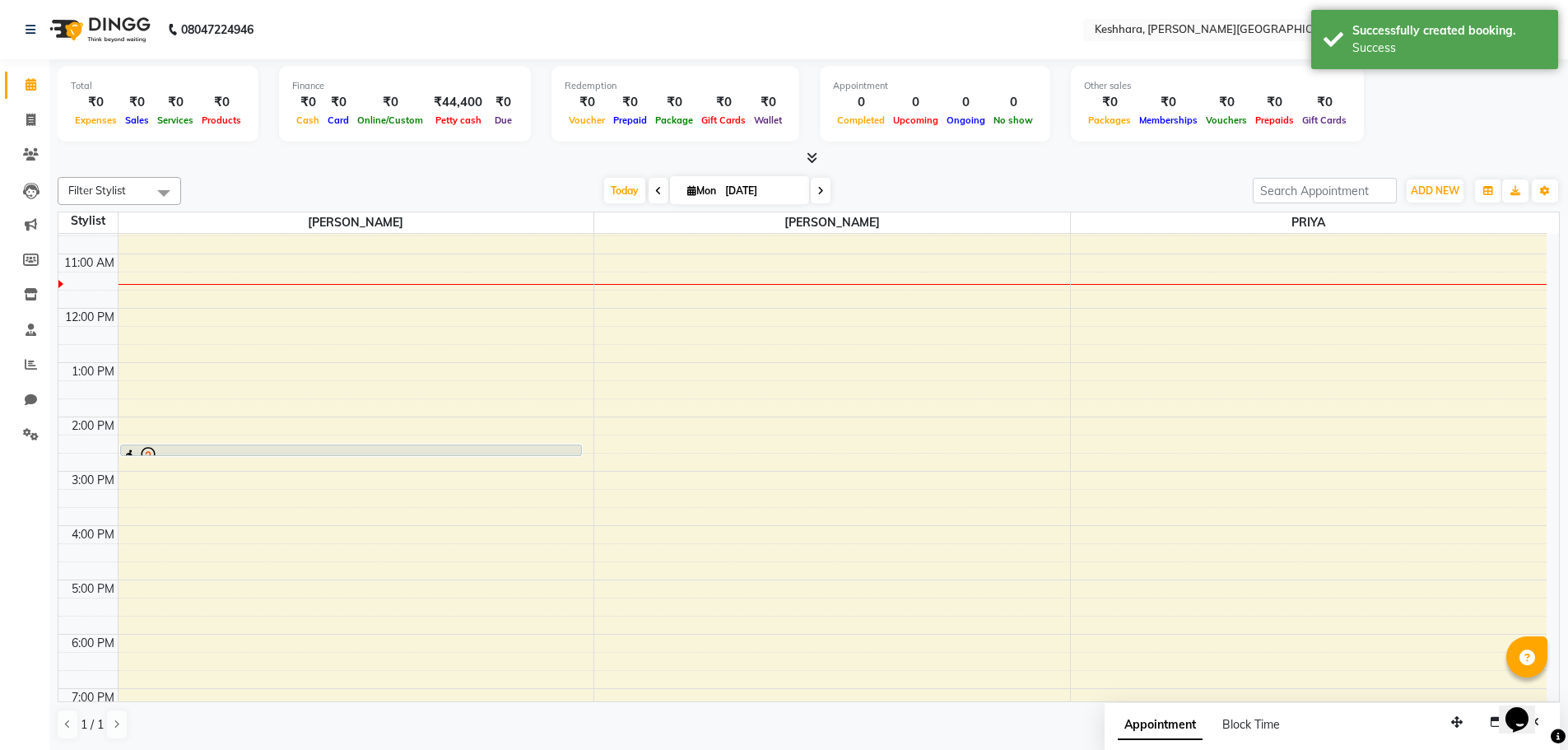
scroll to position [247, 0]
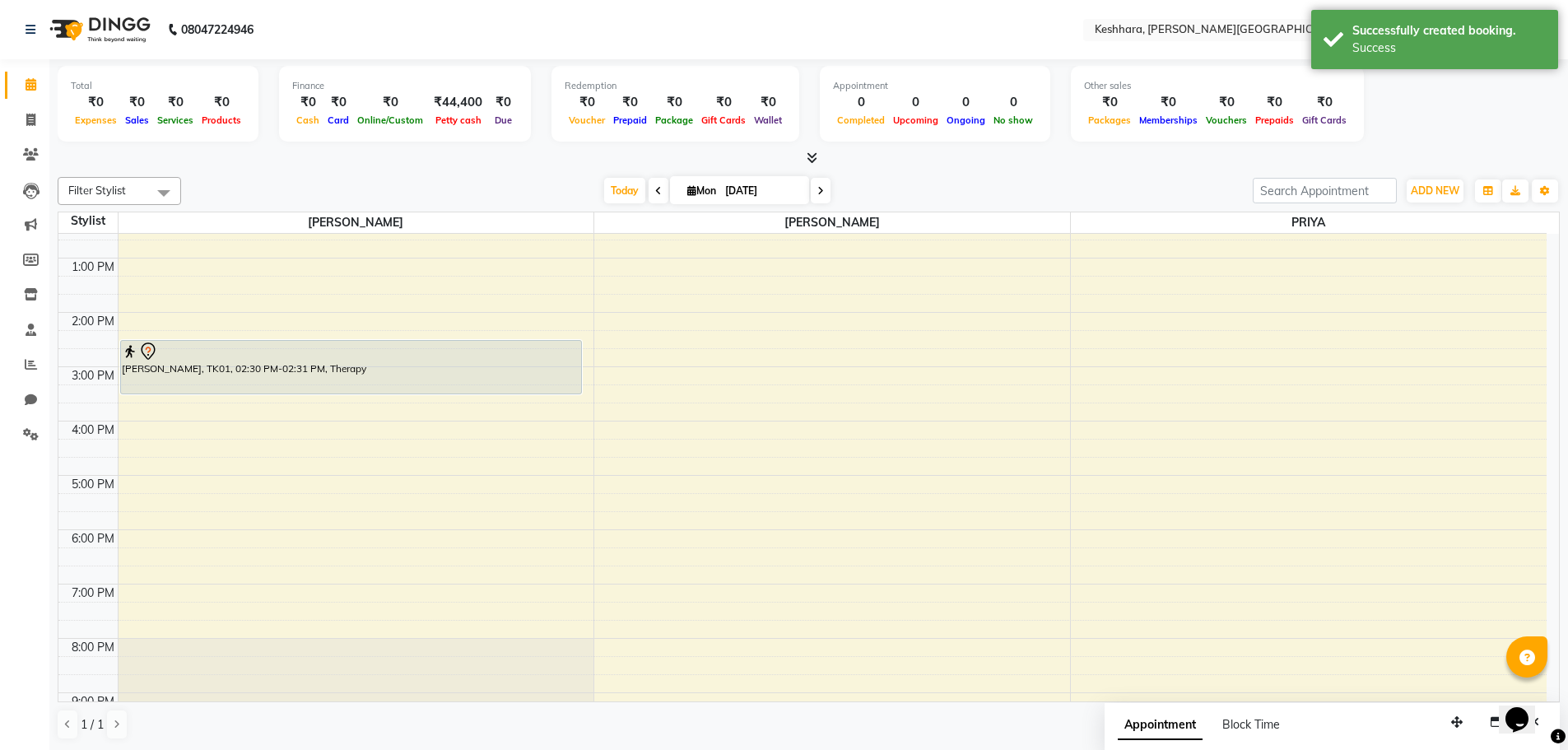
drag, startPoint x: 344, startPoint y: 350, endPoint x: 339, endPoint y: 408, distance: 58.2
click at [339, 408] on div "8:00 AM 9:00 AM 10:00 AM 11:00 AM 12:00 PM 1:00 PM 2:00 PM 3:00 PM 4:00 PM 5:00…" at bounding box center [803, 393] width 1488 height 814
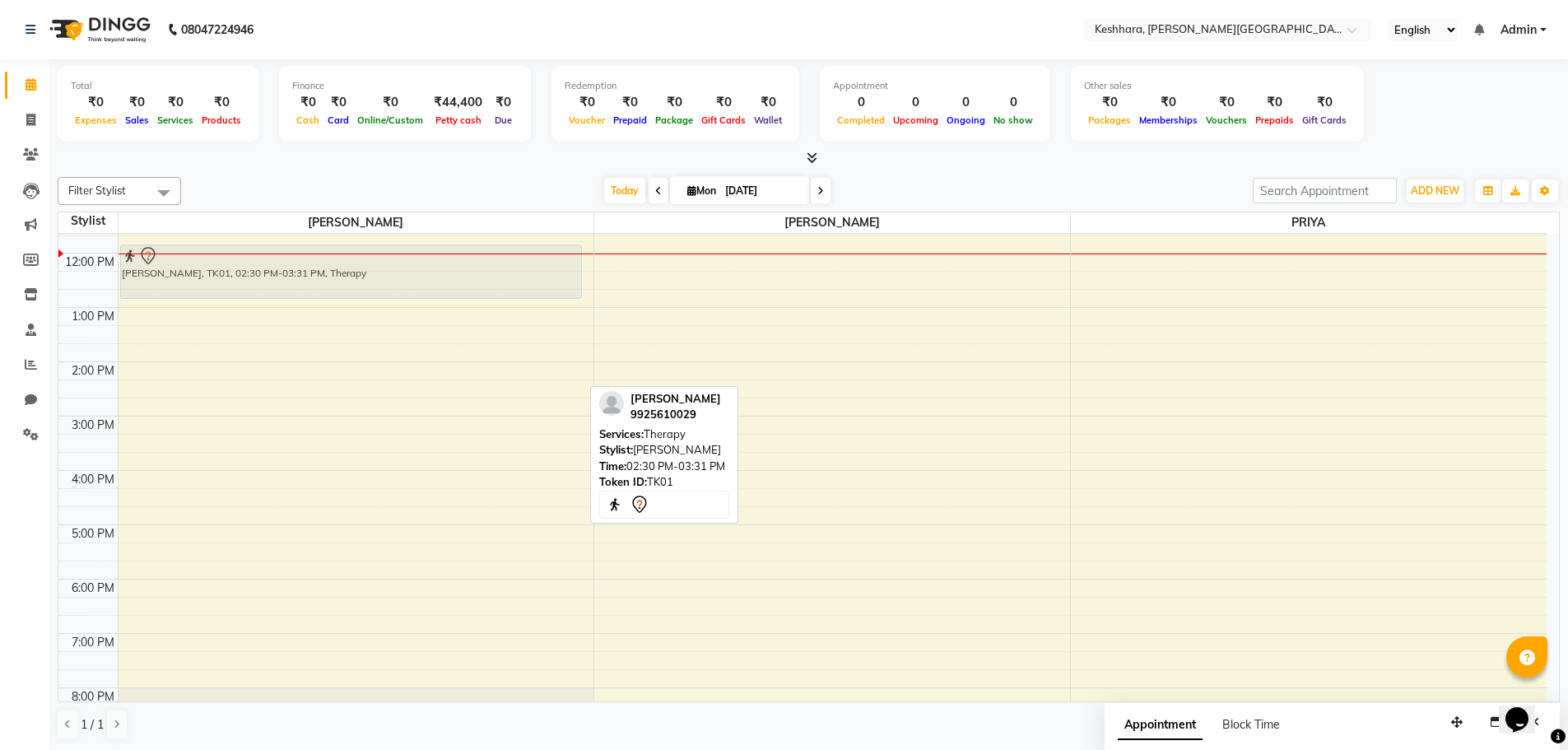
scroll to position [197, 0]
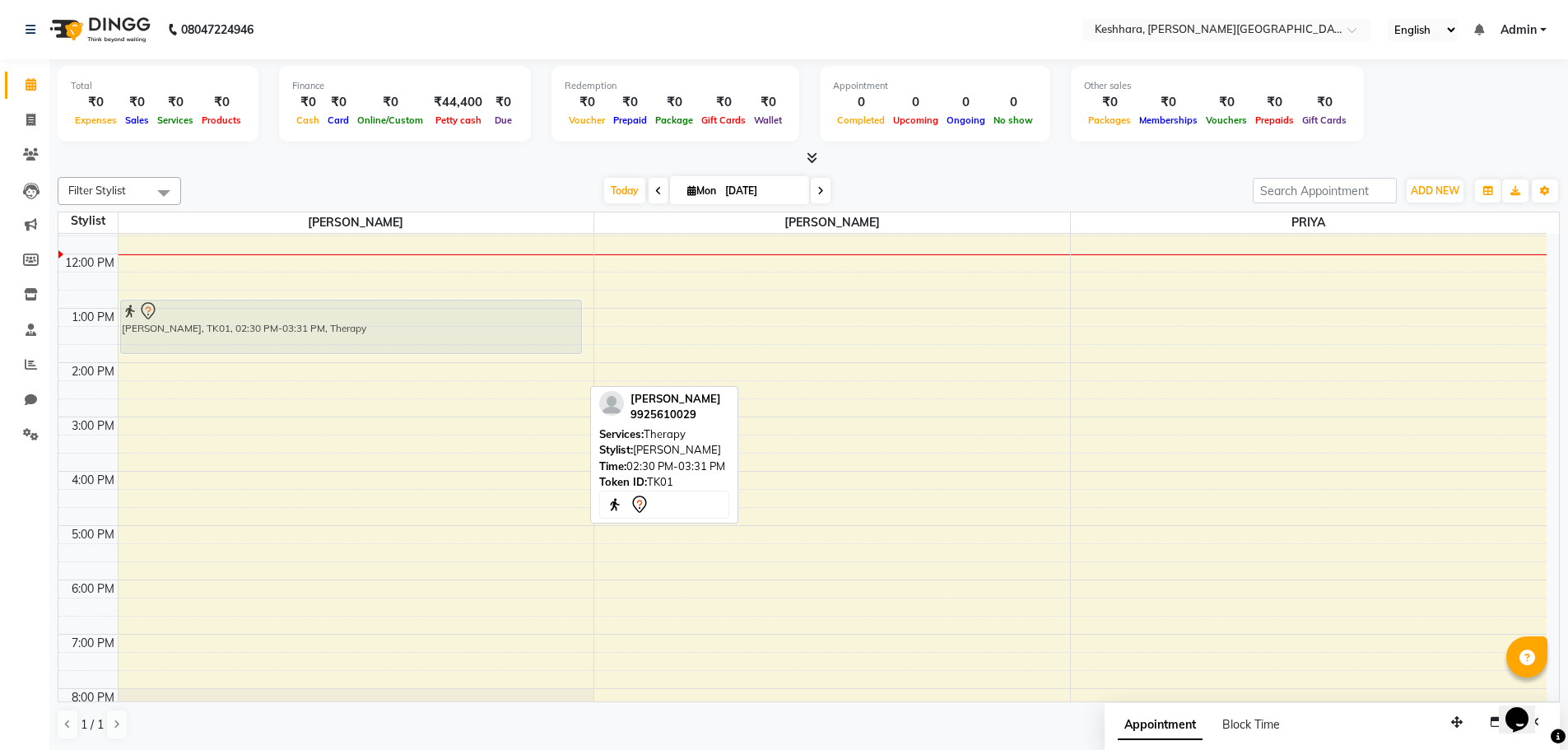
drag, startPoint x: 460, startPoint y: 381, endPoint x: 440, endPoint y: 332, distance: 52.9
click at [440, 332] on div "[PERSON_NAME], TK01, 02:30 PM-03:31 PM, Therapy [PERSON_NAME], TK01, 02:30 PM-0…" at bounding box center [357, 444] width 476 height 814
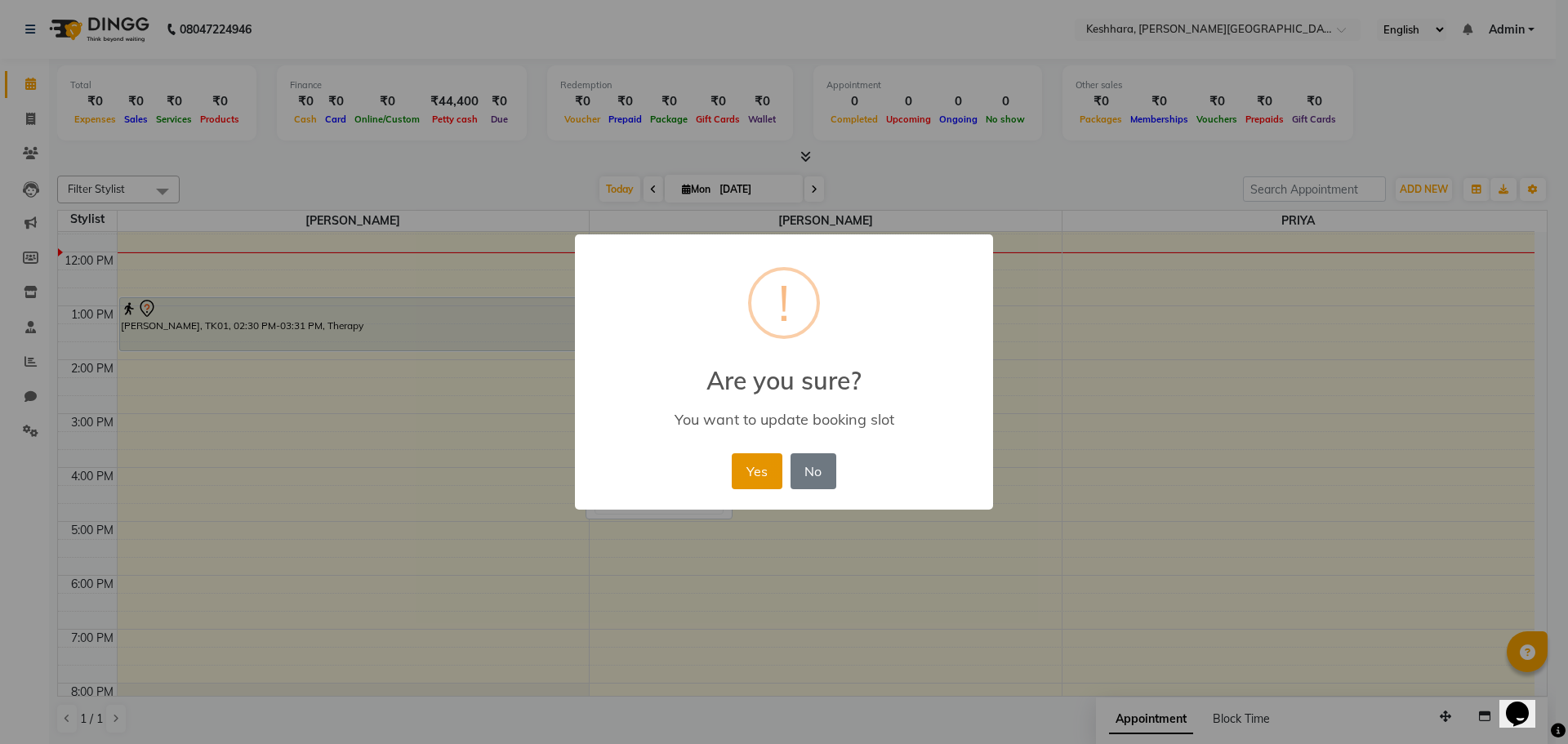
click at [753, 467] on button "Yes" at bounding box center [756, 472] width 49 height 36
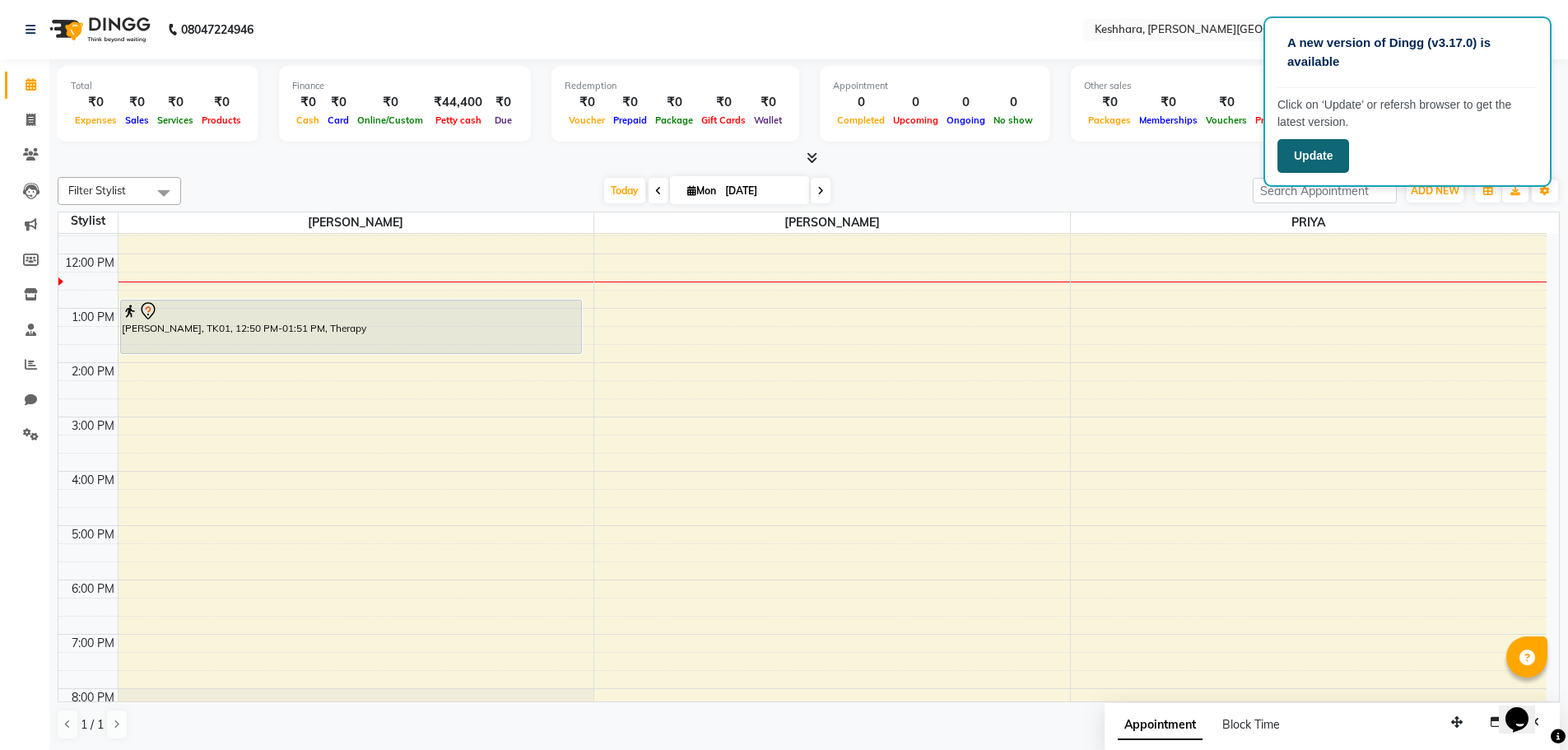
click at [1317, 160] on button "Update" at bounding box center [1313, 156] width 72 height 34
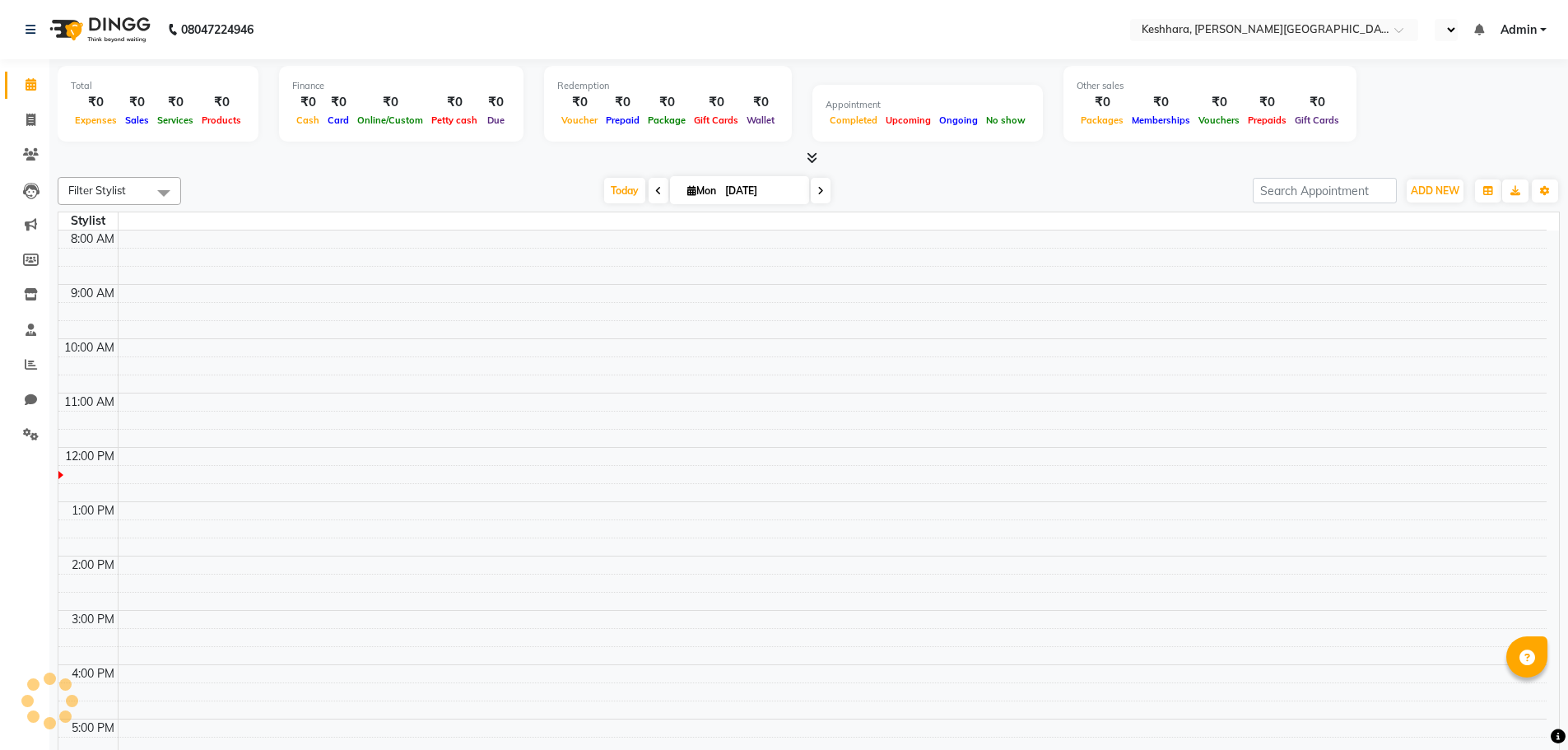
scroll to position [218, 0]
select select "en"
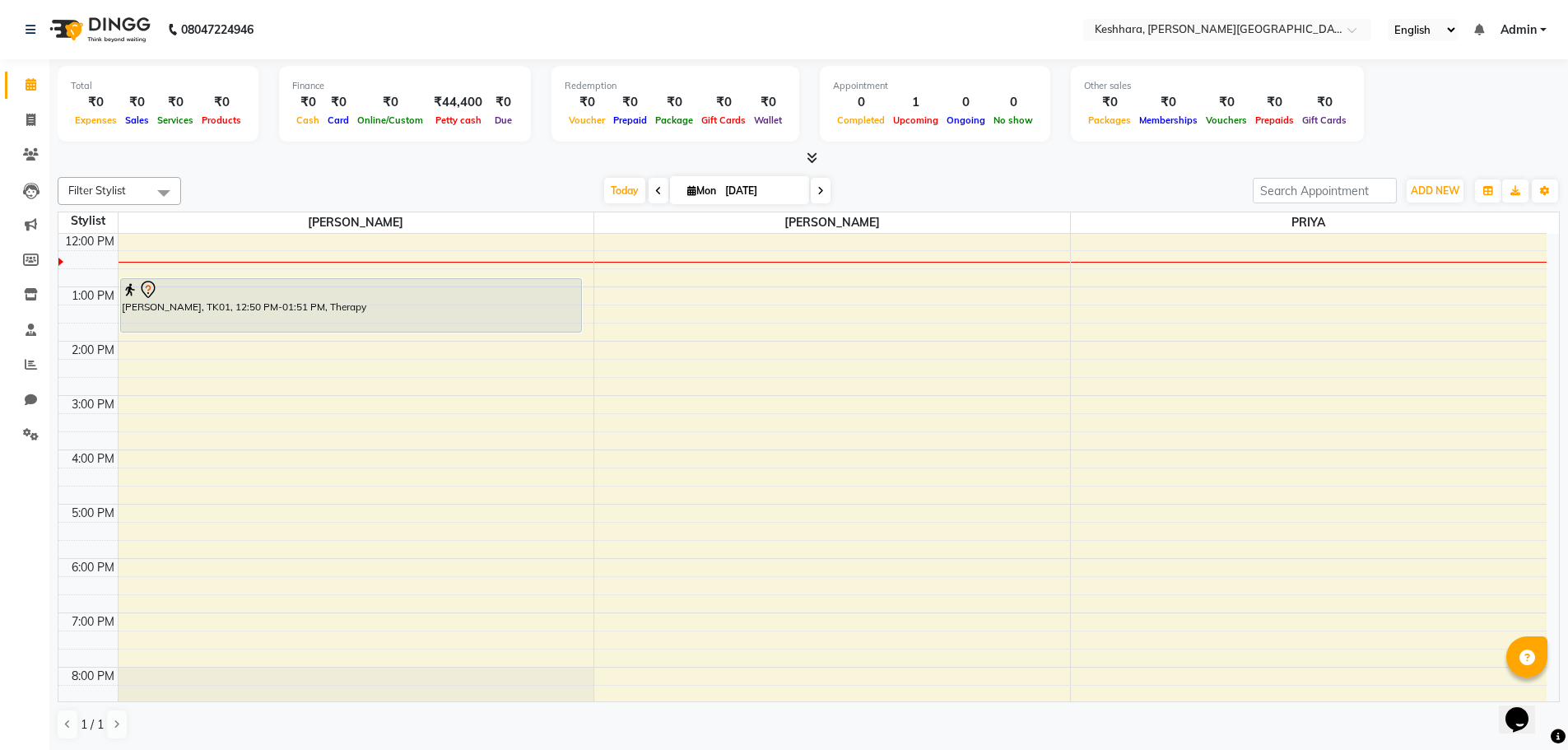
scroll to position [0, 0]
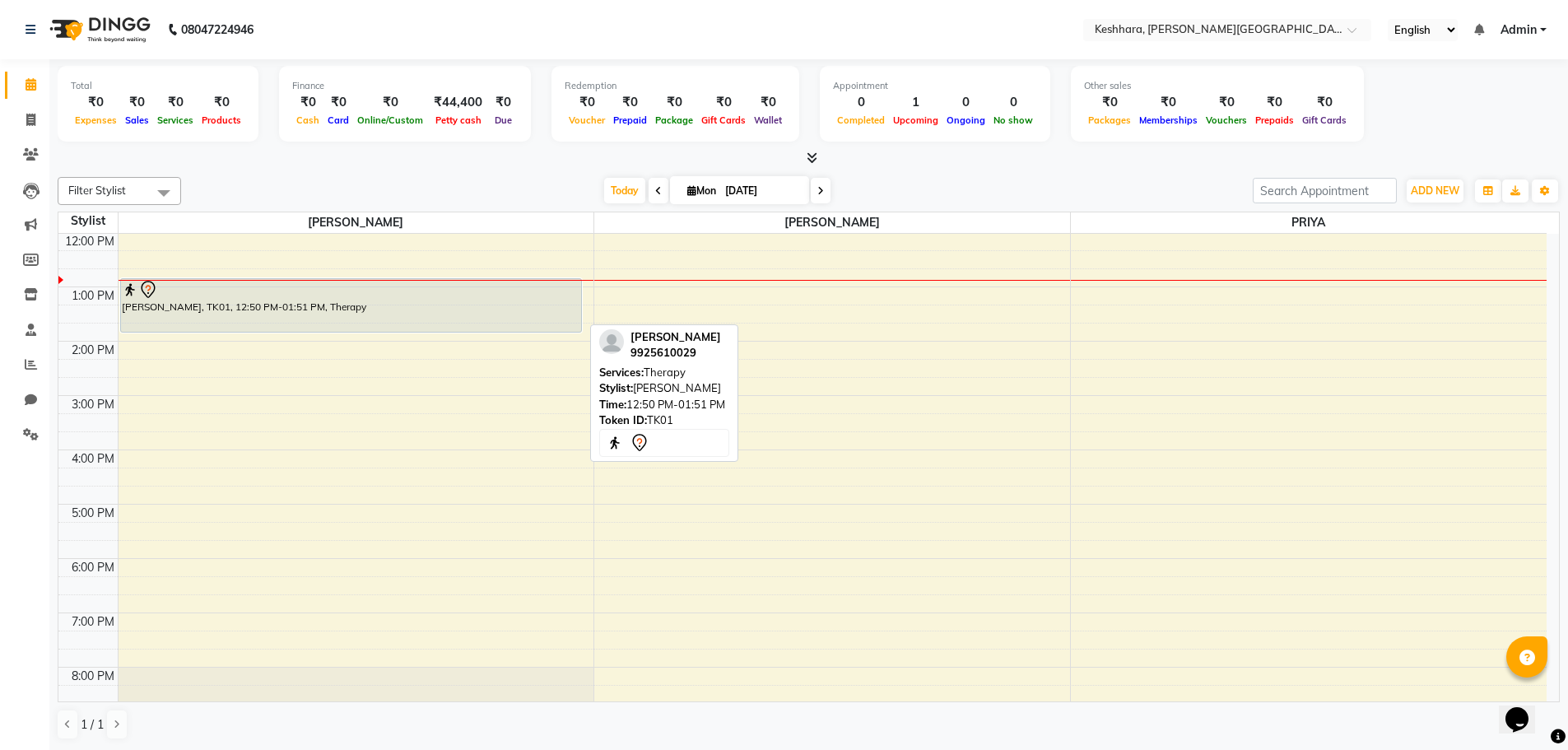
click at [464, 317] on div "[PERSON_NAME], TK01, 12:50 PM-01:51 PM, Therapy" at bounding box center [351, 305] width 460 height 53
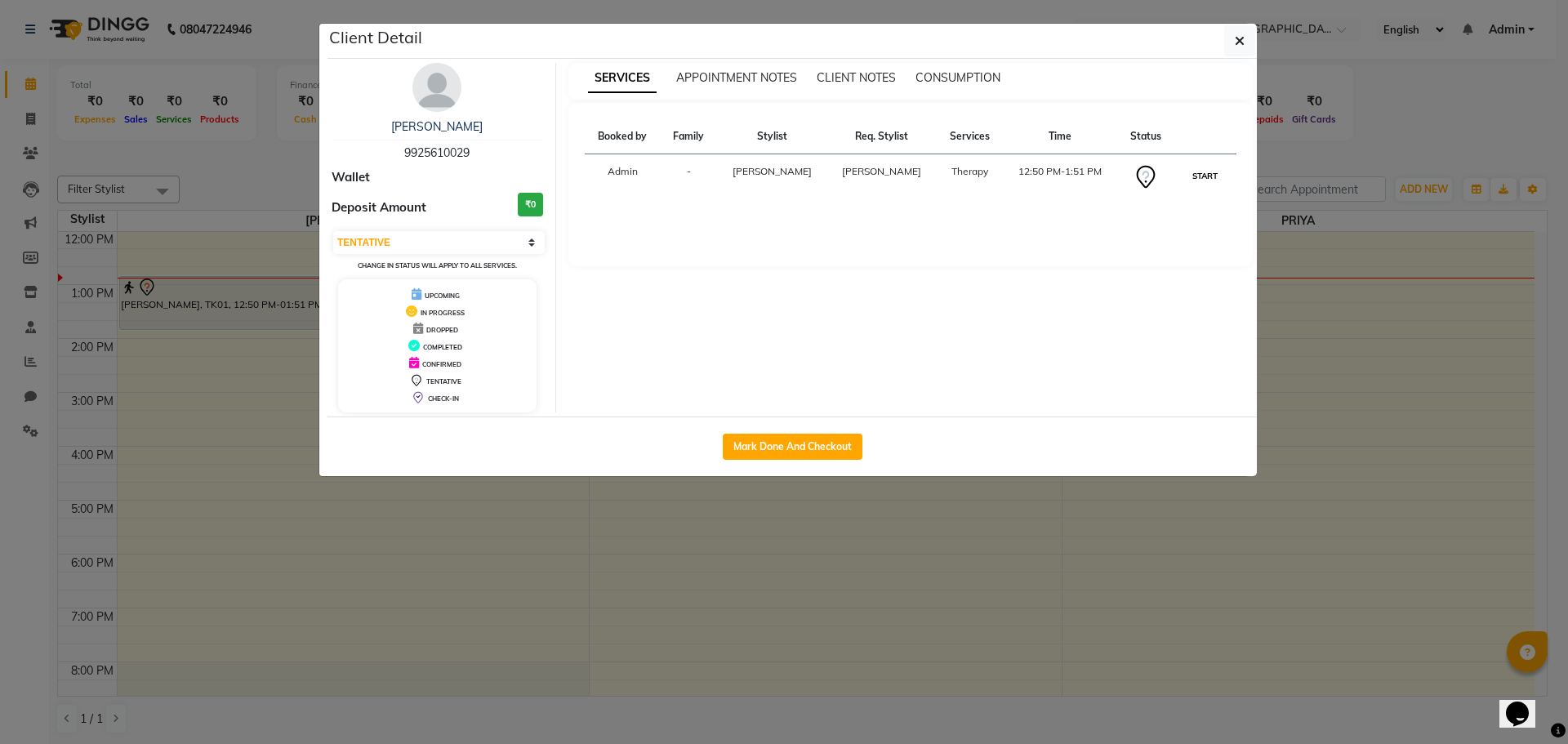
click at [1201, 175] on button "START" at bounding box center [1204, 176] width 33 height 21
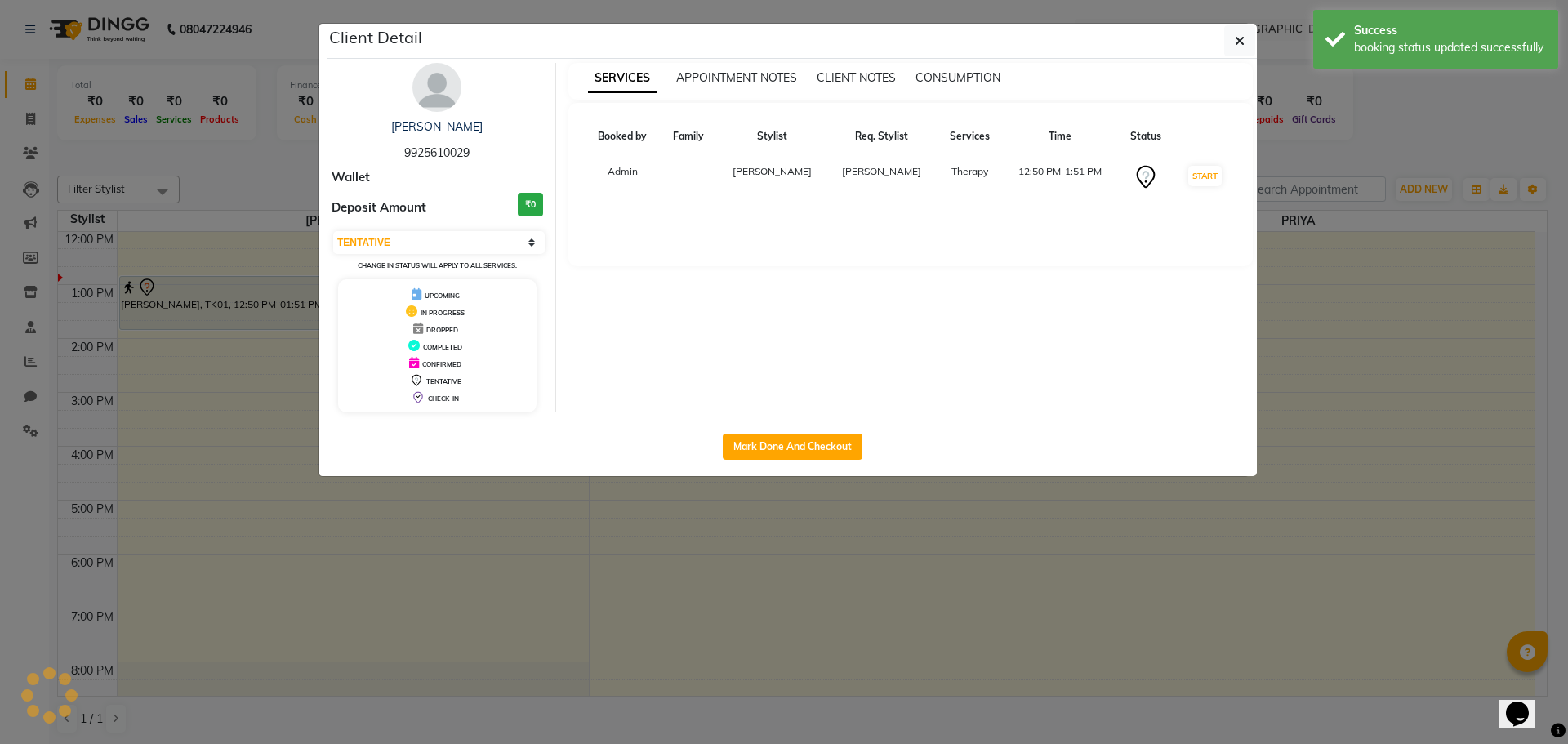
select select "1"
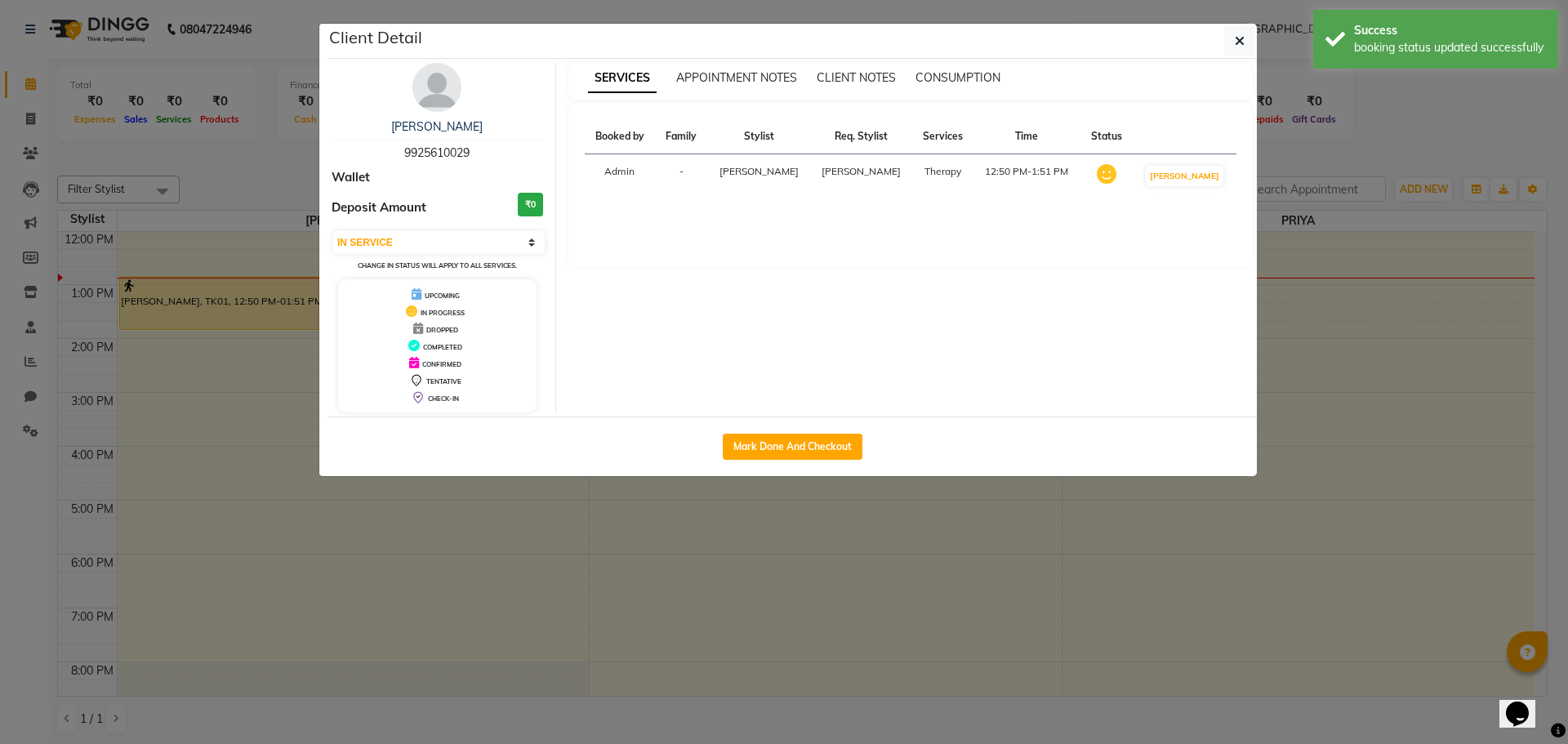
drag, startPoint x: 1282, startPoint y: 569, endPoint x: 1063, endPoint y: 508, distance: 227.3
click at [1282, 568] on ngb-modal-window "Client Detail pritesh patel 9925610029 Wallet Deposit Amount ₹0 Select IN SERVI…" at bounding box center [784, 372] width 1568 height 744
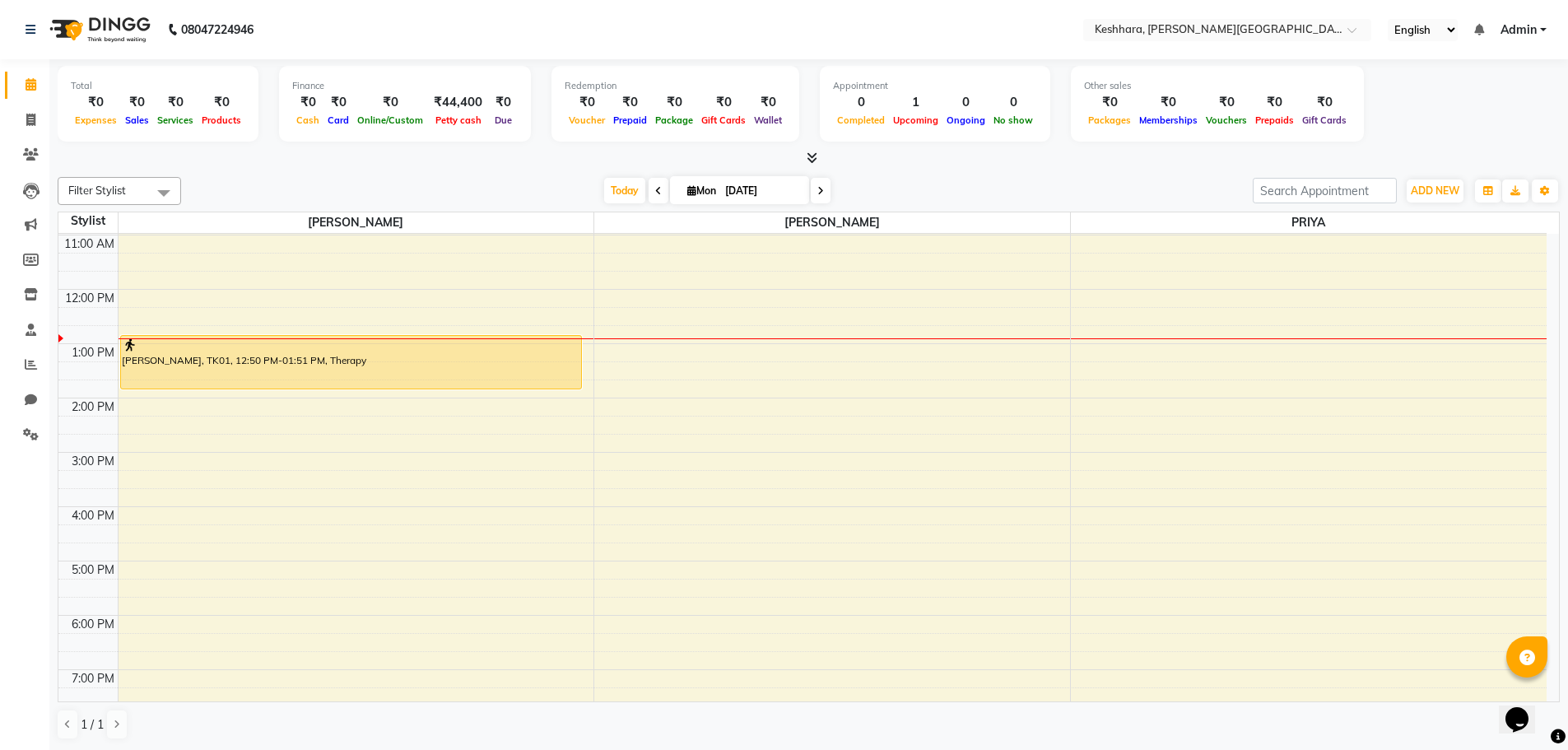
scroll to position [165, 0]
